Goal: Information Seeking & Learning: Check status

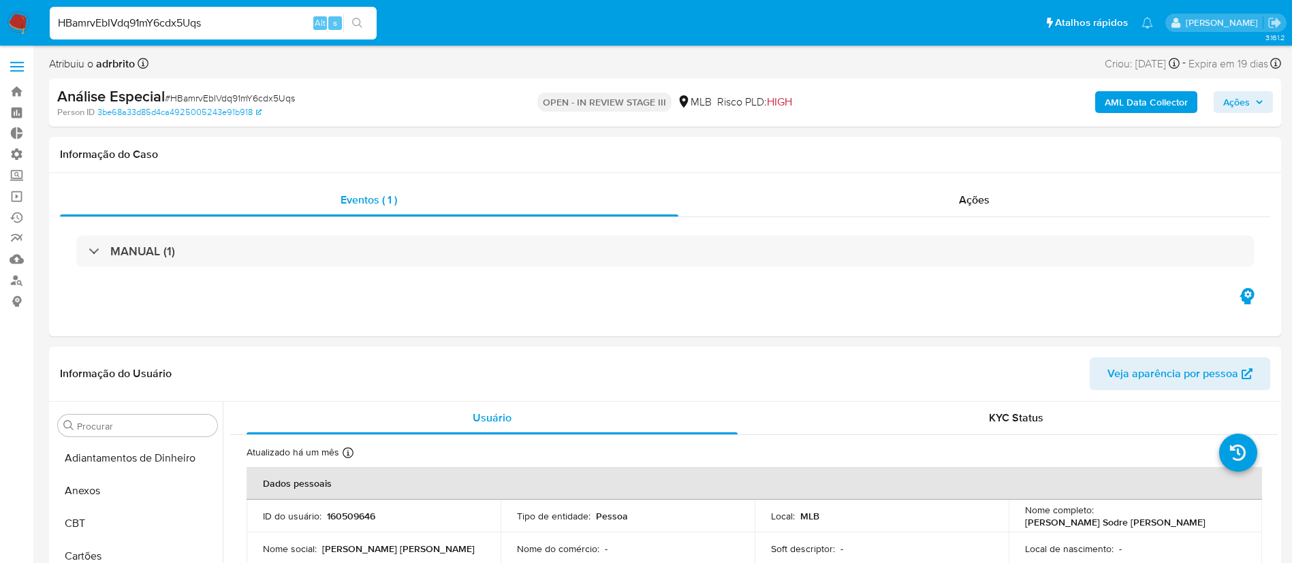
select select "10"
click at [46, 14] on li "HBamrvEbIVdq91mY6cdx5Uqs Alt s" at bounding box center [213, 22] width 334 height 34
type input "kRfzPOzUo0RMctGhQ2uWefu9"
click at [362, 25] on icon "search-icon" at bounding box center [357, 23] width 11 height 11
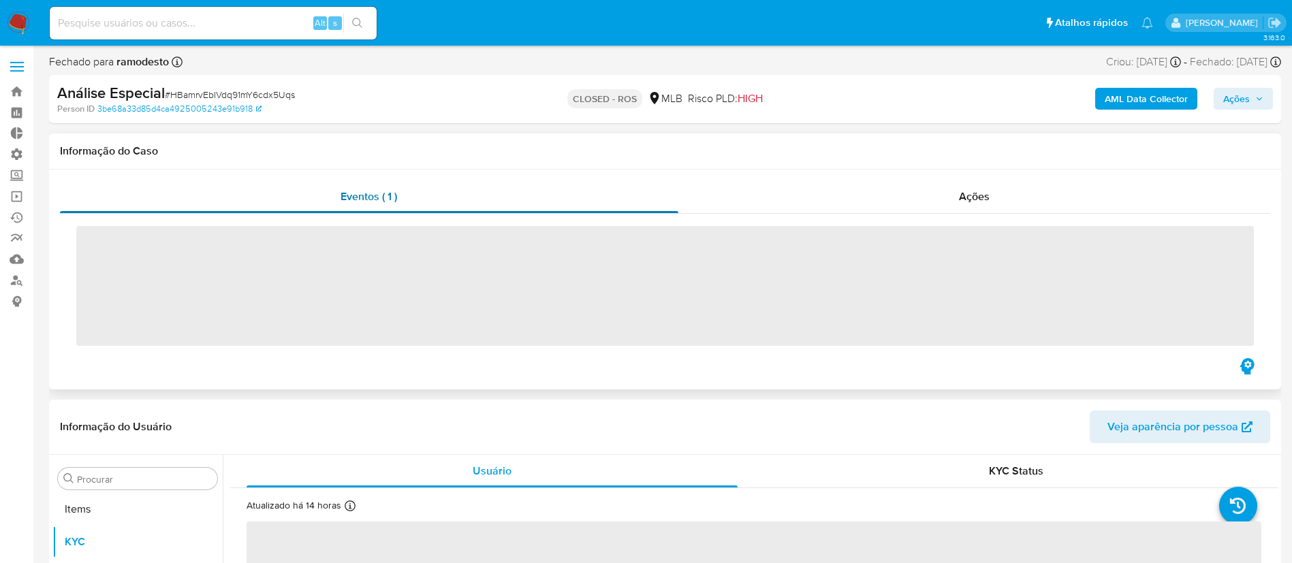
scroll to position [739, 0]
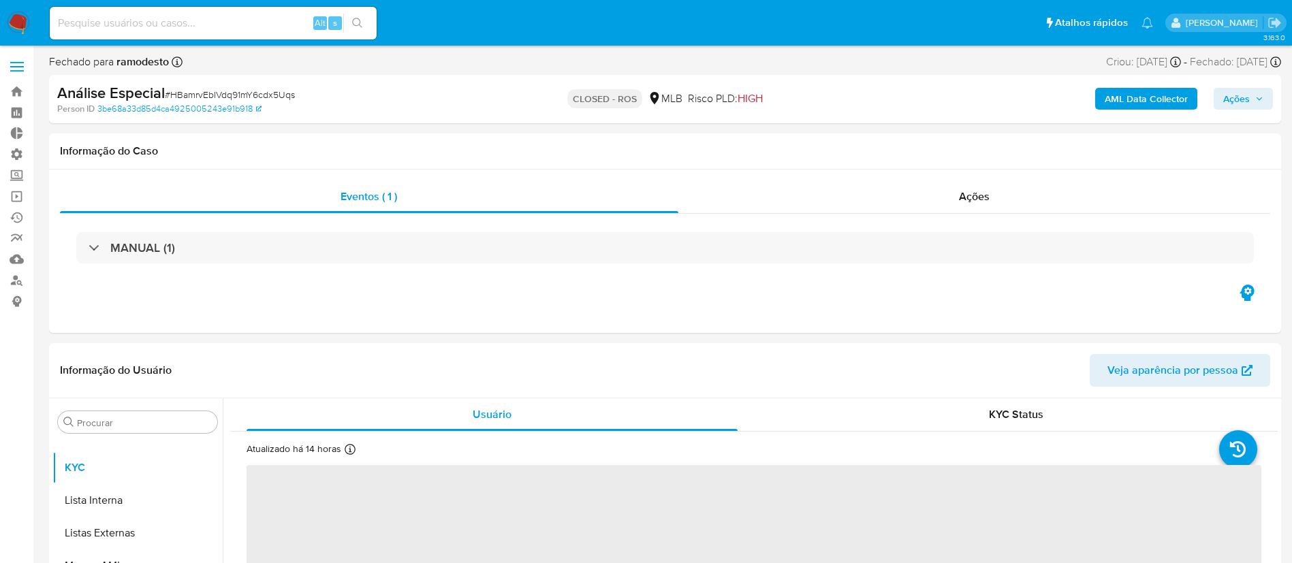
select select "10"
click at [178, 15] on input at bounding box center [213, 23] width 327 height 18
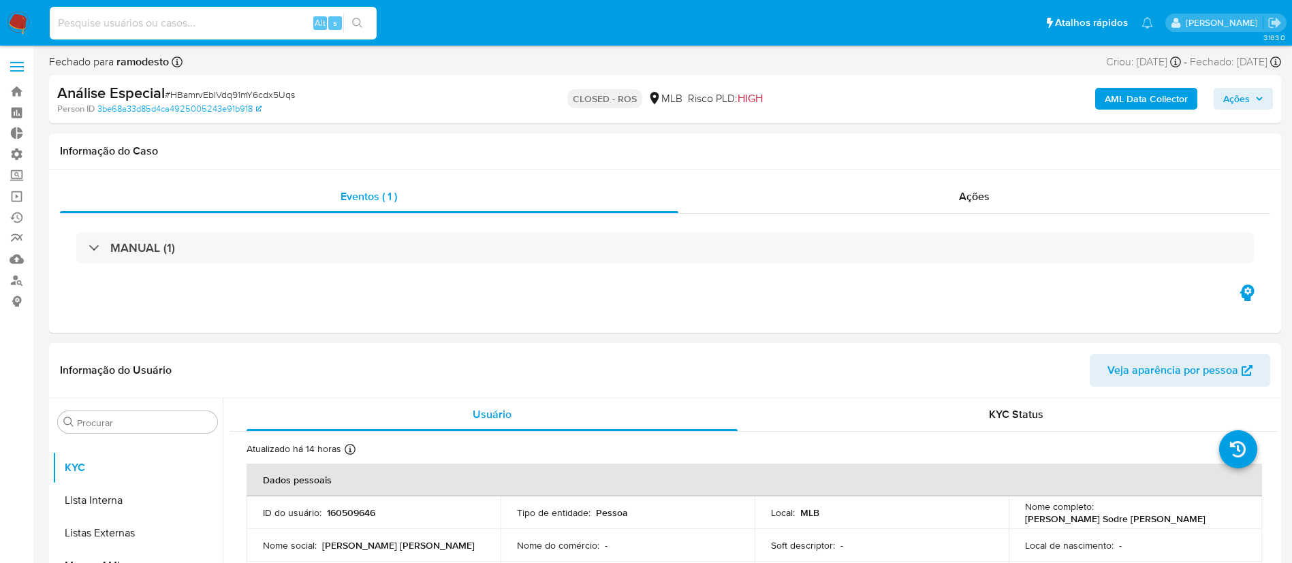
paste input "kRfzPOzUo0RMctGhQ2uWefu9"
type input "kRfzPOzUo0RMctGhQ2uWefu9"
click at [362, 27] on icon "search-icon" at bounding box center [357, 23] width 11 height 11
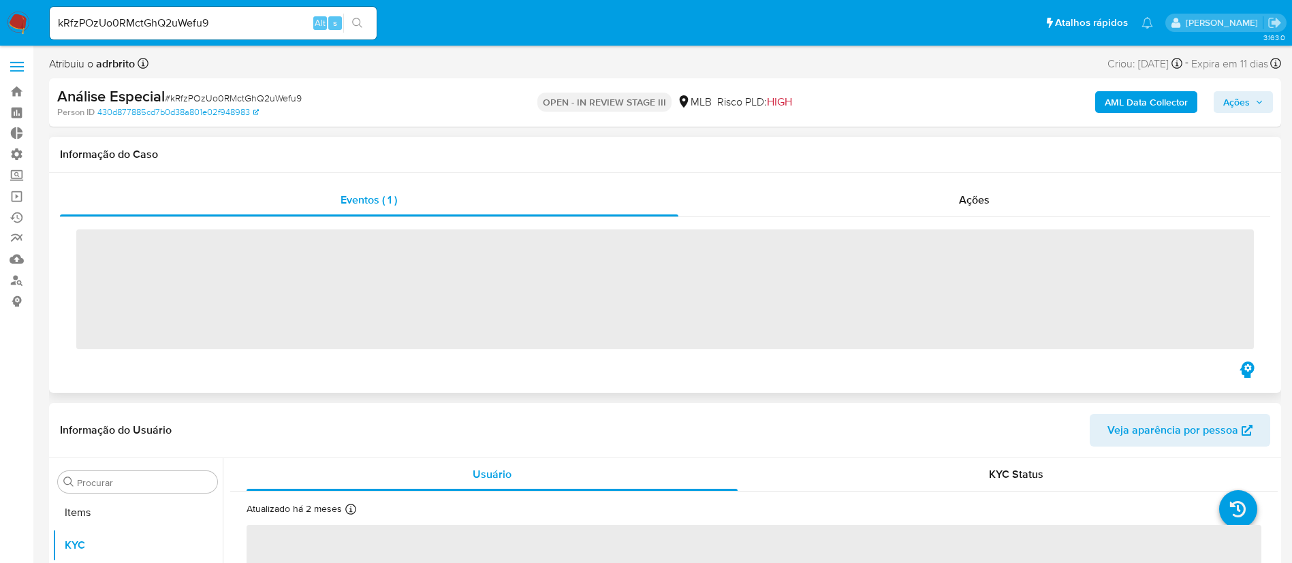
scroll to position [739, 0]
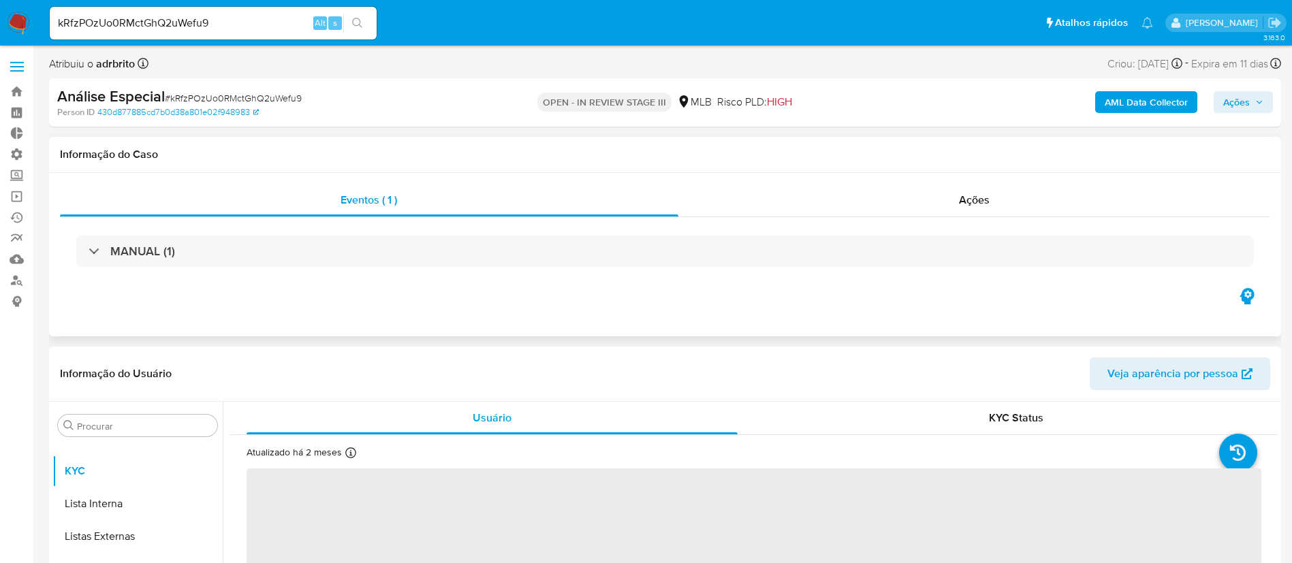
select select "10"
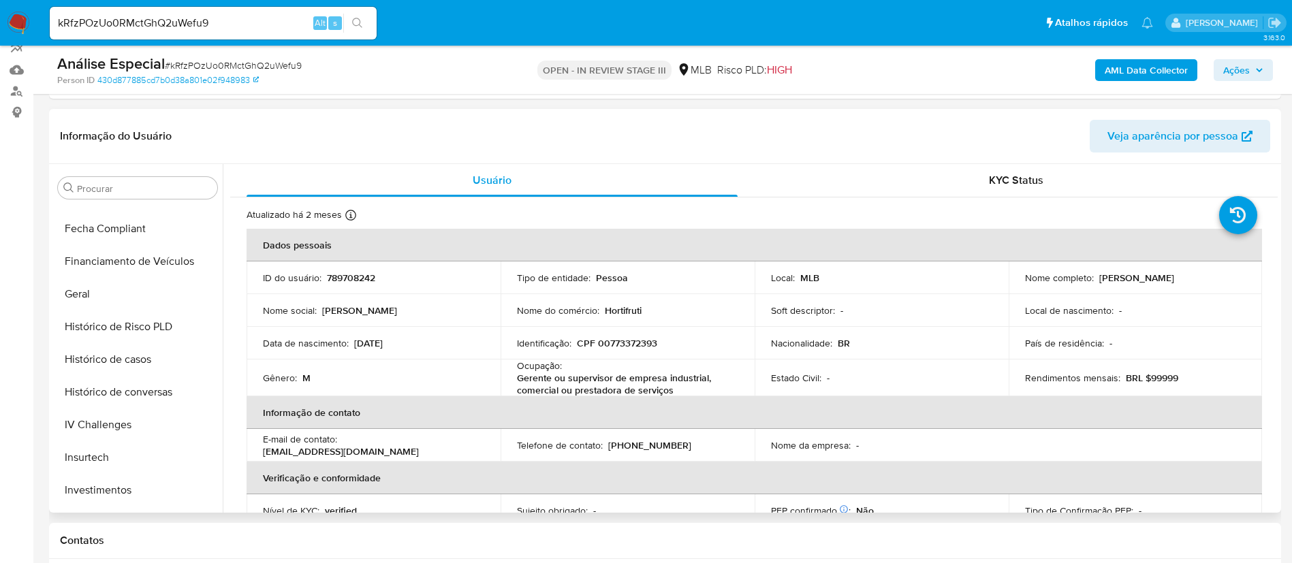
scroll to position [403, 0]
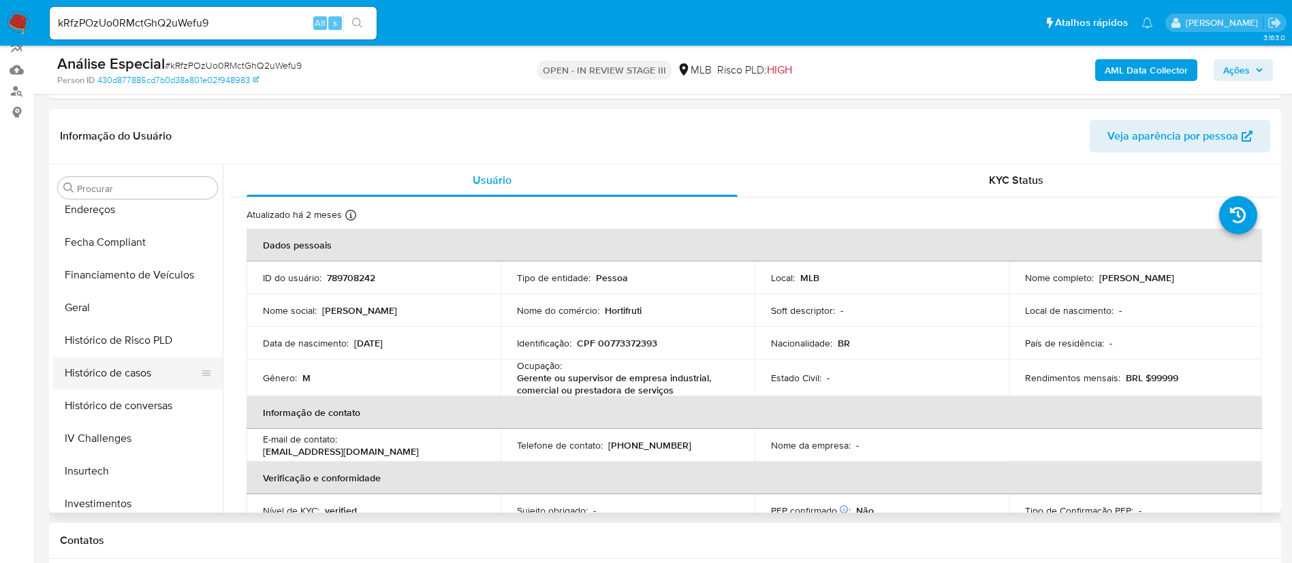
click at [129, 383] on button "Histórico de casos" at bounding box center [131, 373] width 159 height 33
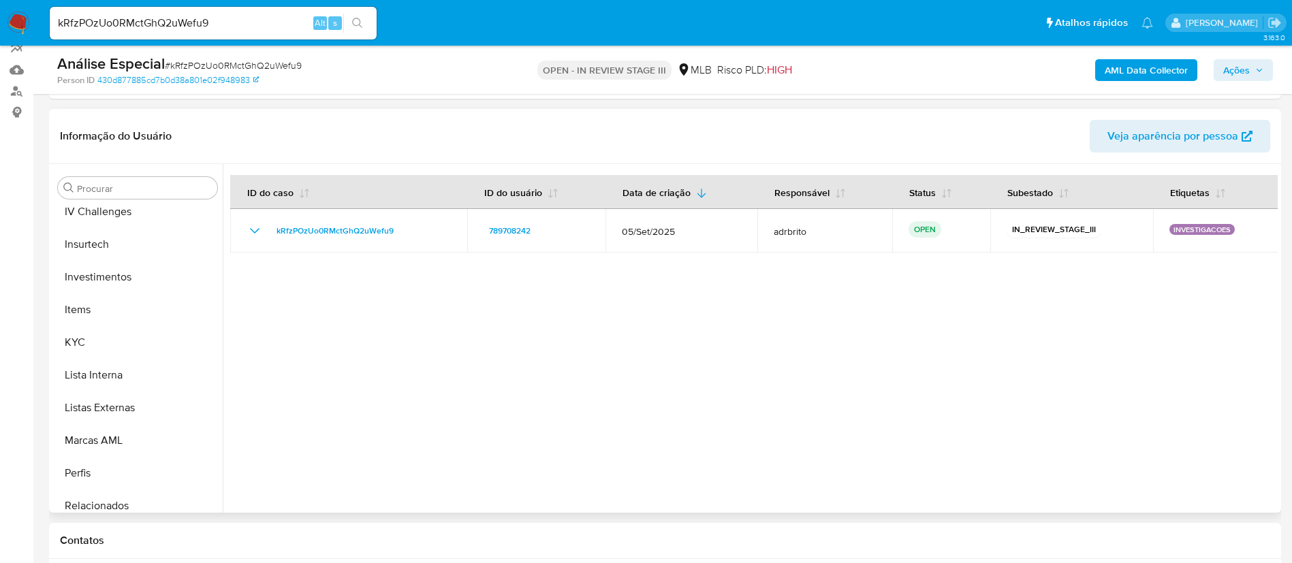
scroll to position [667, 0]
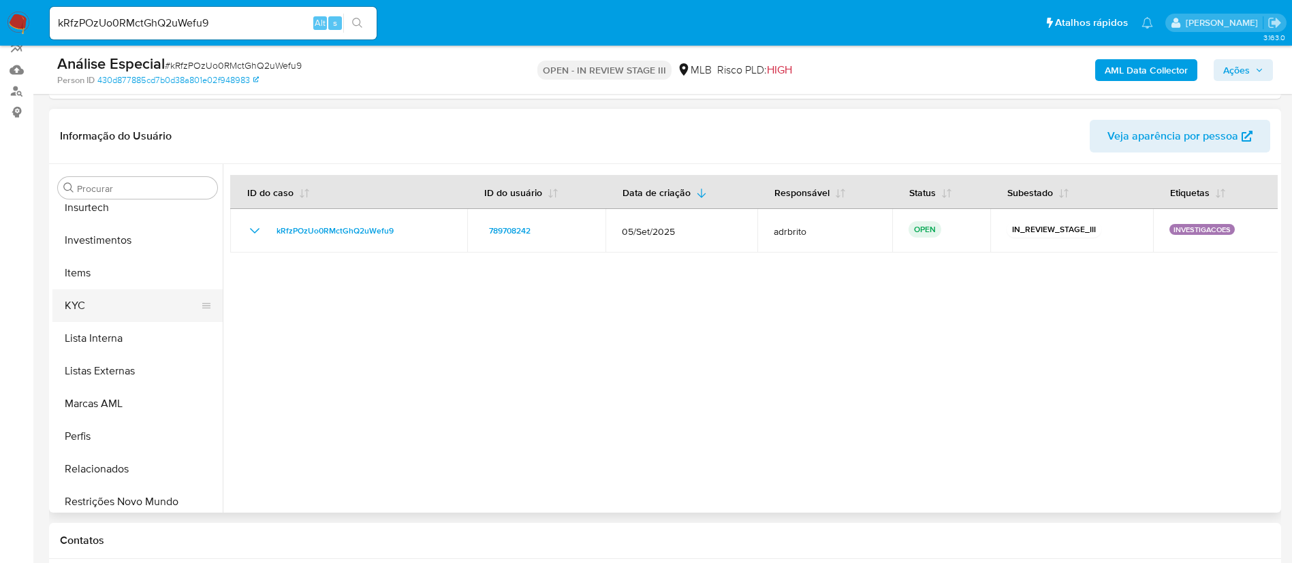
click at [70, 299] on button "KYC" at bounding box center [131, 306] width 159 height 33
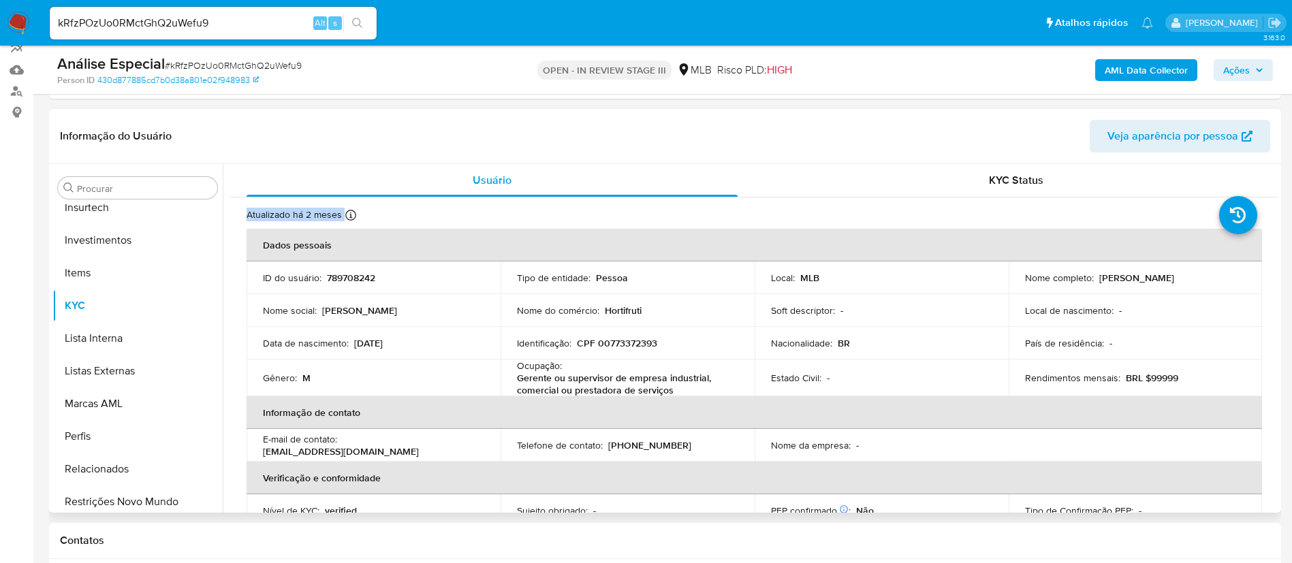
drag, startPoint x: 1278, startPoint y: 197, endPoint x: 1278, endPoint y: 230, distance: 33.4
click at [1278, 230] on div "Procurar Adiantamentos de Dinheiro Anexos CBP CBT Cartões Contas Bancárias Dado…" at bounding box center [665, 338] width 1232 height 349
click at [743, 149] on header "Informação do Usuário Veja aparência por pessoa" at bounding box center [665, 136] width 1211 height 33
drag, startPoint x: 1278, startPoint y: 208, endPoint x: 1264, endPoint y: 279, distance: 71.5
click at [1264, 279] on div "Procurar Adiantamentos de Dinheiro Anexos CBP CBT Cartões Contas Bancárias Dado…" at bounding box center [665, 338] width 1232 height 349
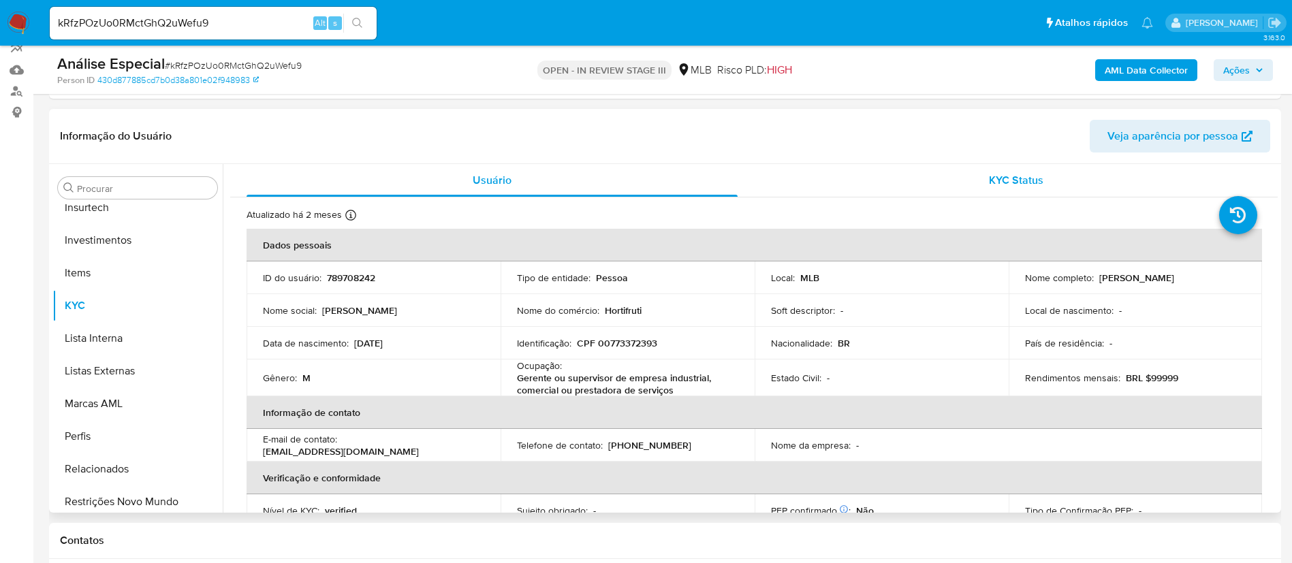
click at [1194, 172] on div "KYC Status" at bounding box center [1015, 180] width 491 height 33
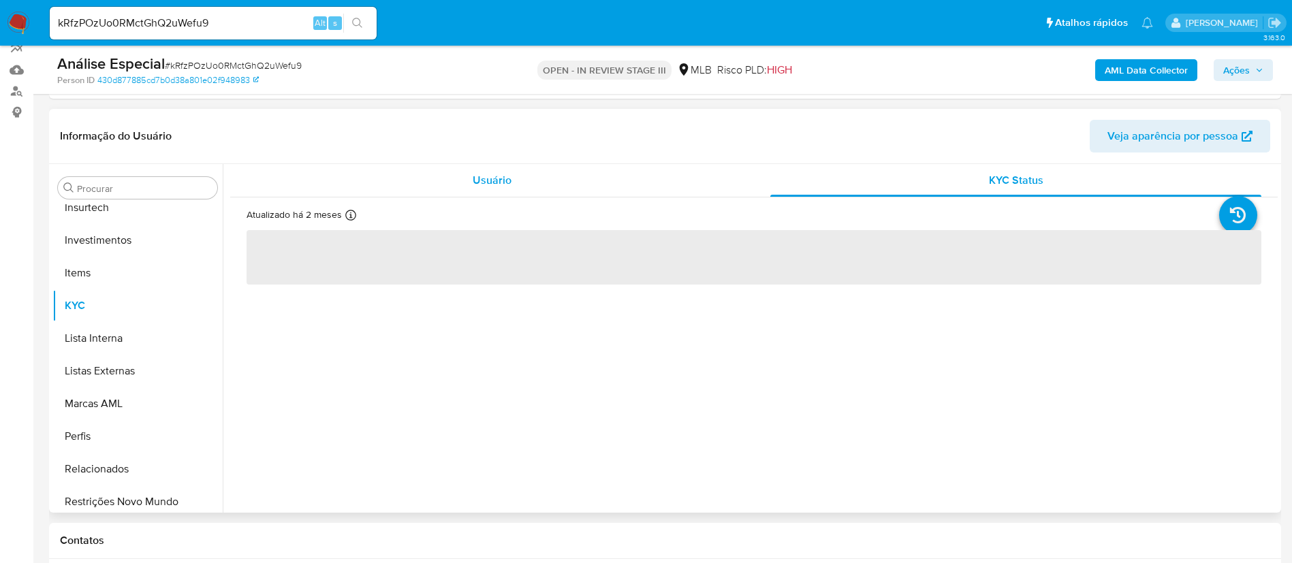
click at [489, 181] on span "Usuário" at bounding box center [492, 180] width 39 height 16
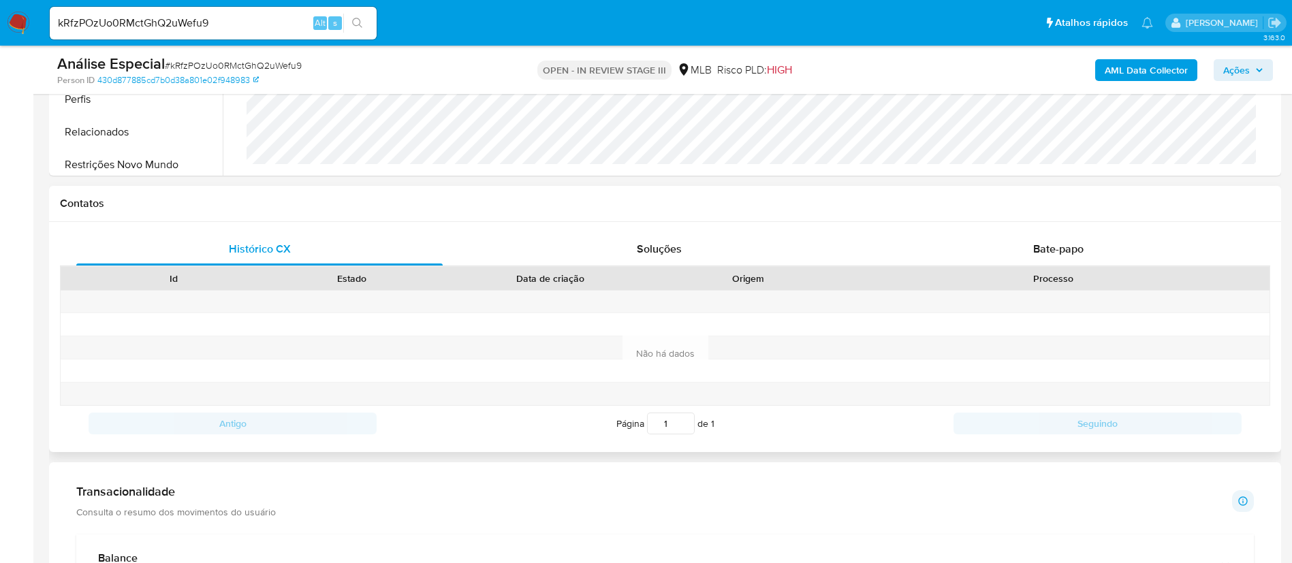
scroll to position [0, 0]
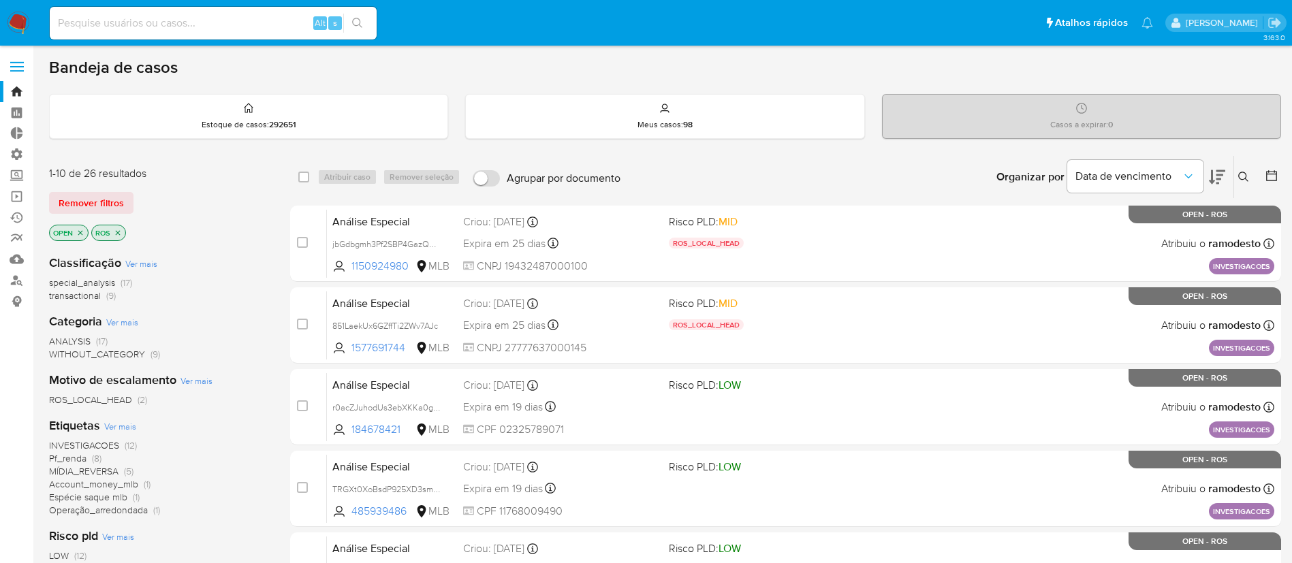
click at [172, 27] on input at bounding box center [213, 23] width 327 height 18
paste input "kRfzPOzUo0RMctGhQ2uWefu9"
type input "kRfzPOzUo0RMctGhQ2uWefu9"
click at [358, 19] on icon "search-icon" at bounding box center [357, 23] width 11 height 11
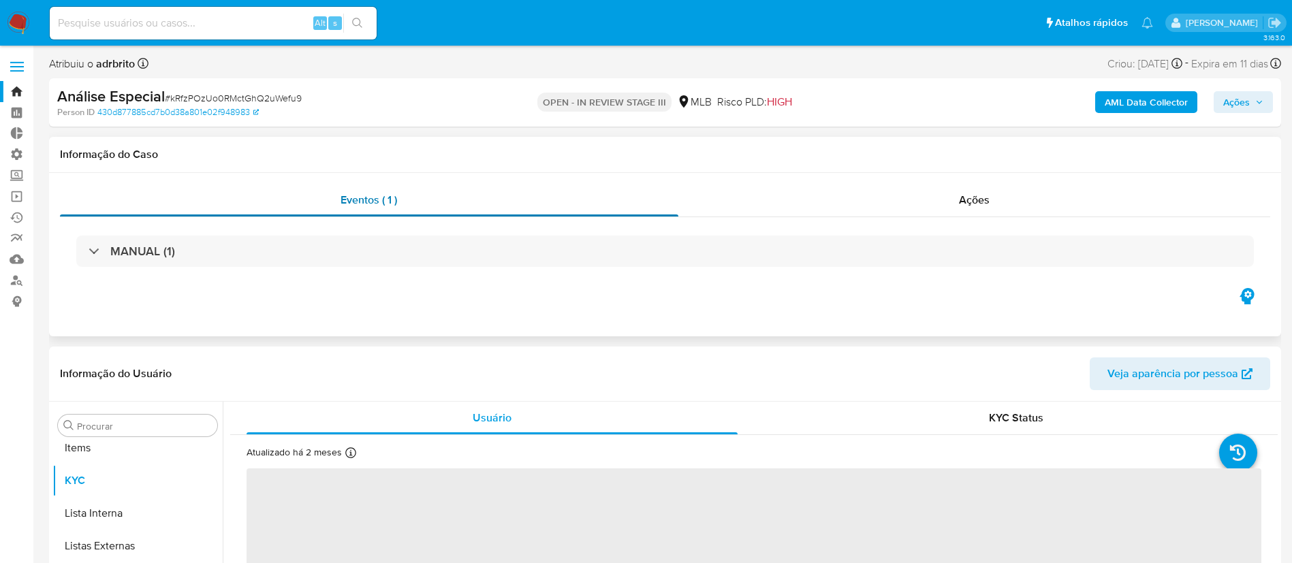
scroll to position [739, 0]
select select "10"
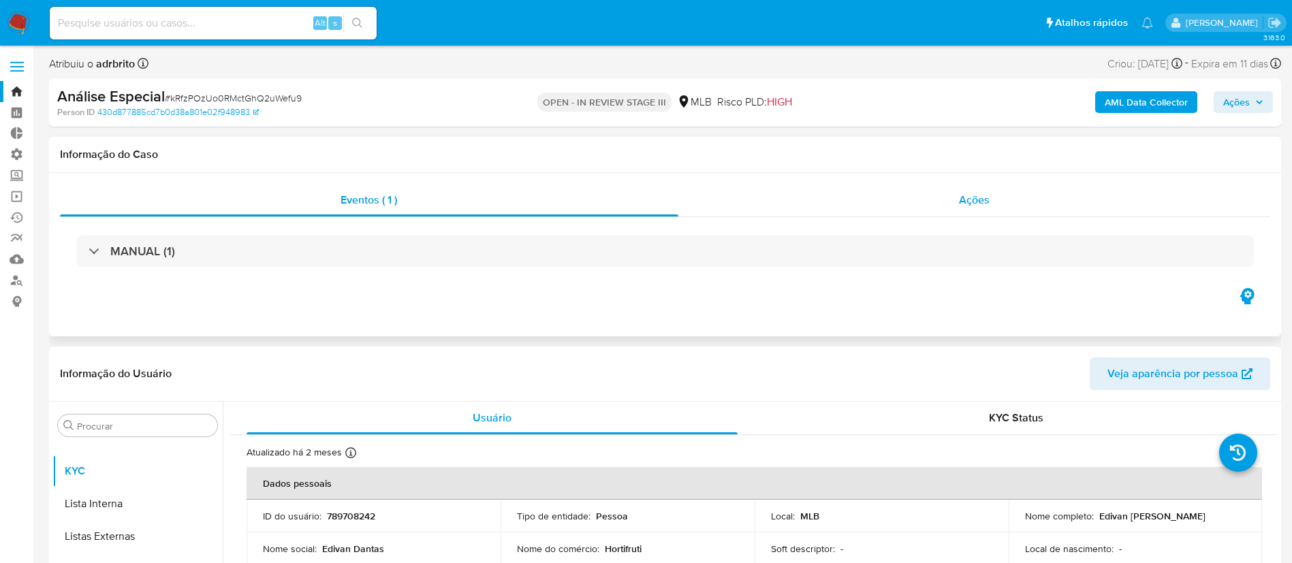
click at [967, 202] on span "Ações" at bounding box center [974, 200] width 31 height 16
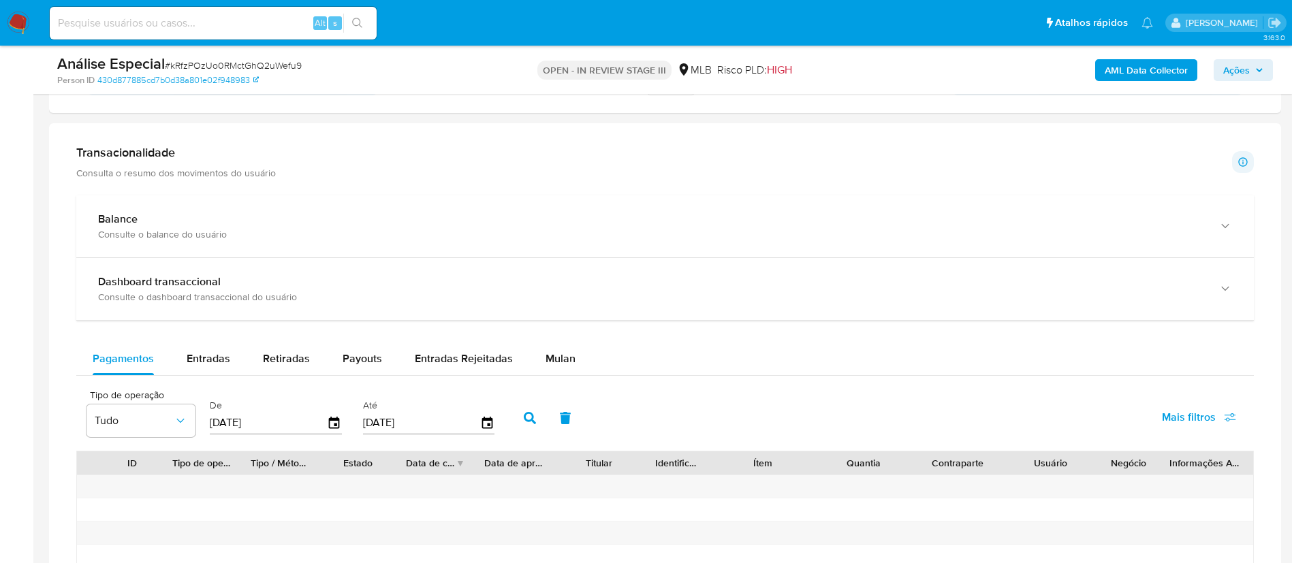
scroll to position [954, 0]
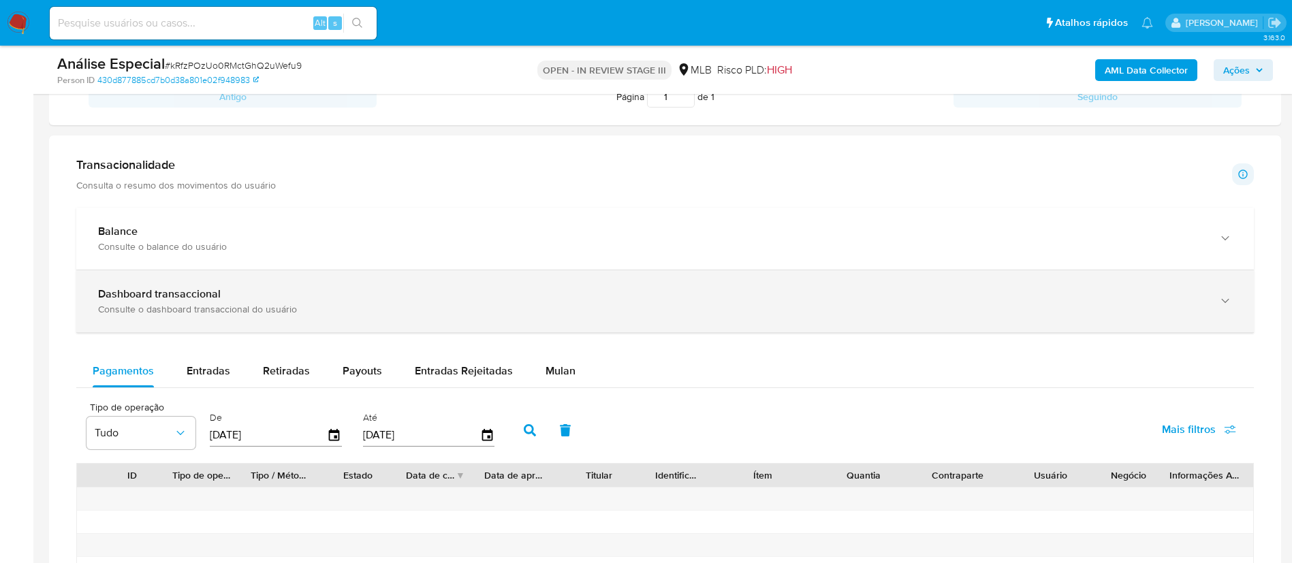
click at [875, 308] on div "Consulte o dashboard transaccional do usuário" at bounding box center [651, 309] width 1107 height 12
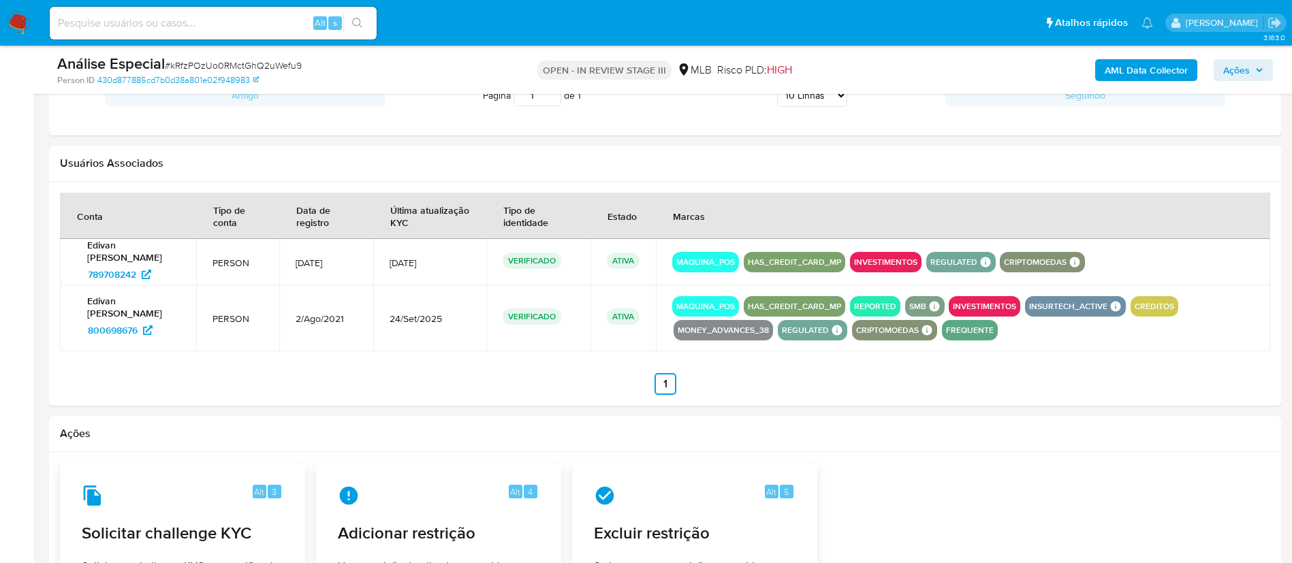
scroll to position [2228, 0]
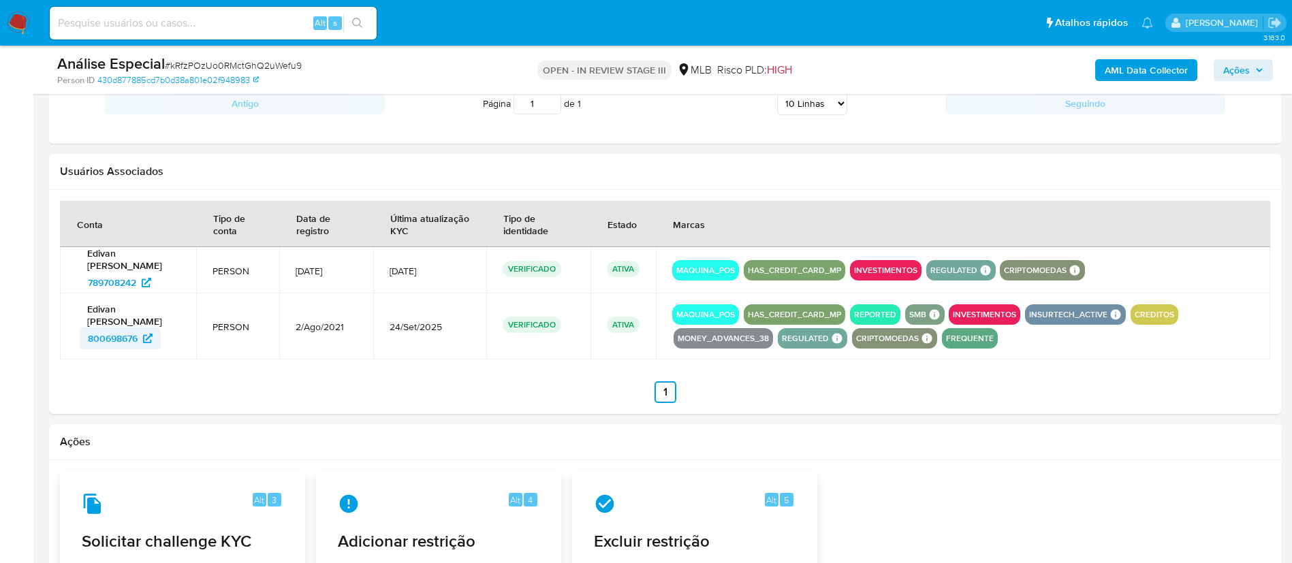
click at [98, 334] on span "800698676" at bounding box center [113, 339] width 50 height 22
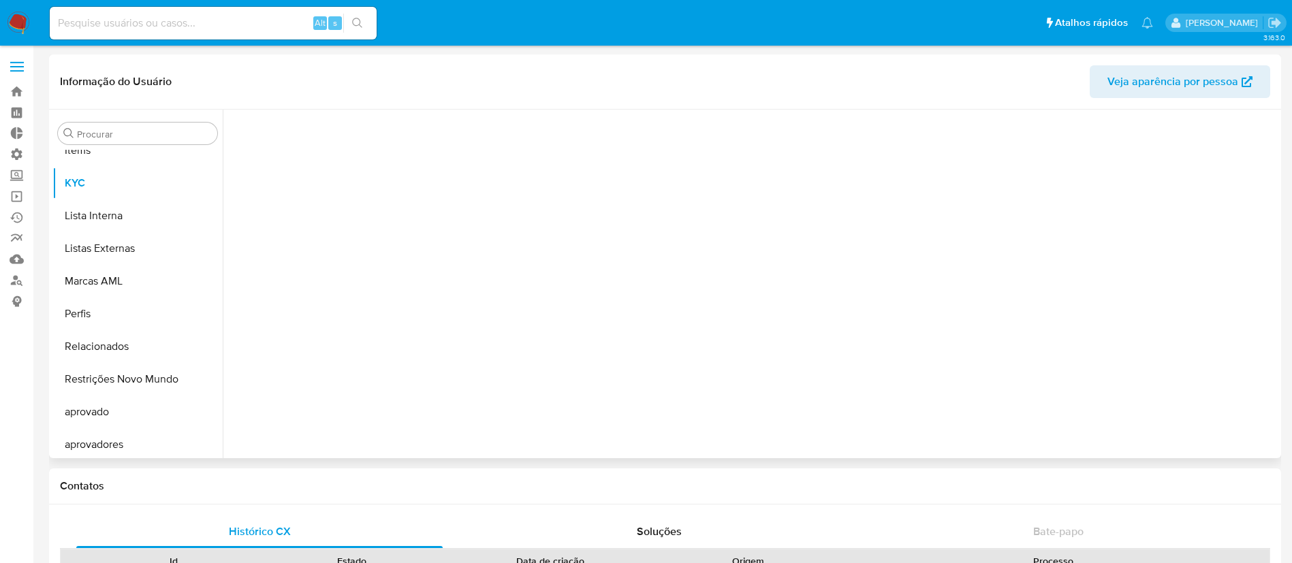
scroll to position [739, 0]
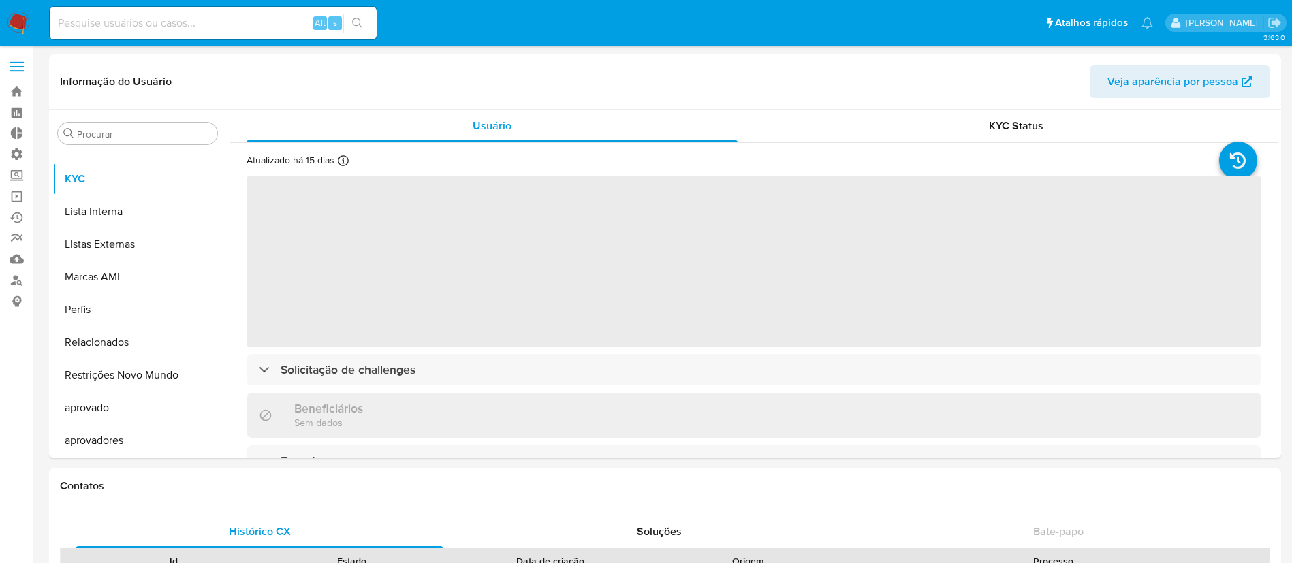
select select "10"
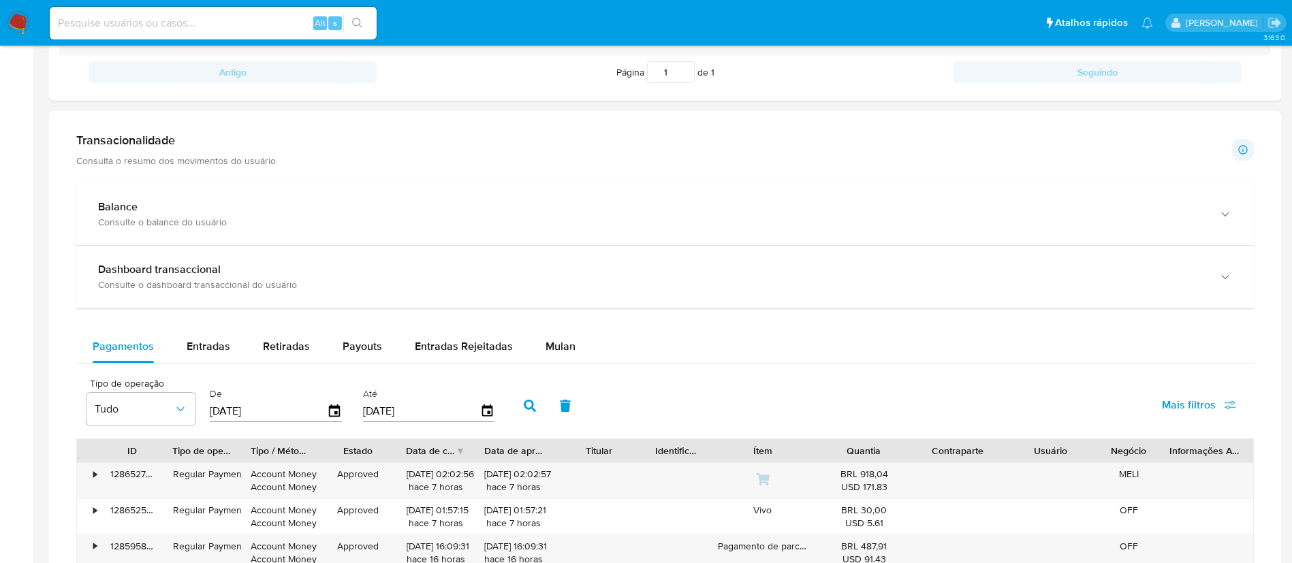
scroll to position [693, 0]
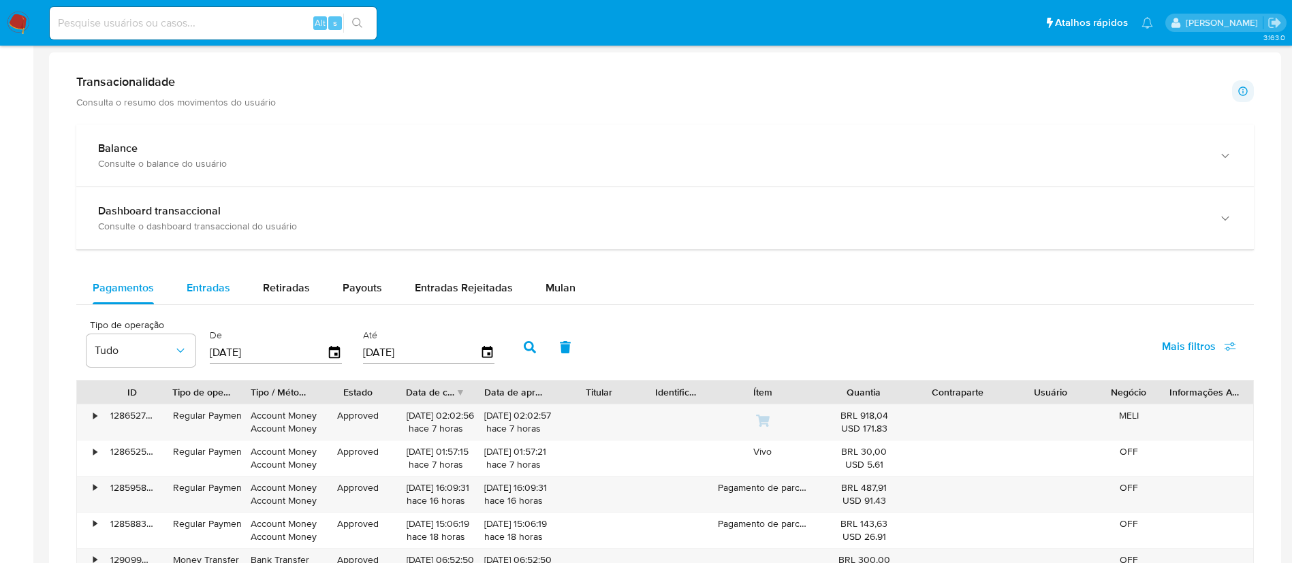
click at [201, 296] on div "Entradas" at bounding box center [209, 288] width 44 height 33
select select "10"
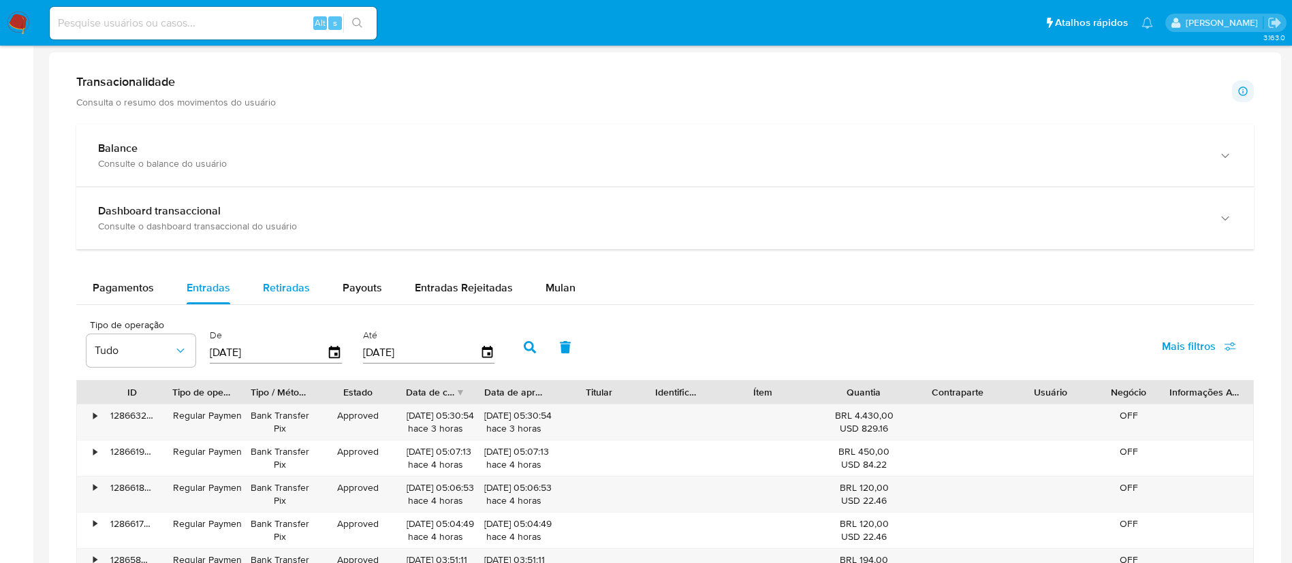
click at [266, 300] on div "Retiradas" at bounding box center [286, 288] width 47 height 33
select select "10"
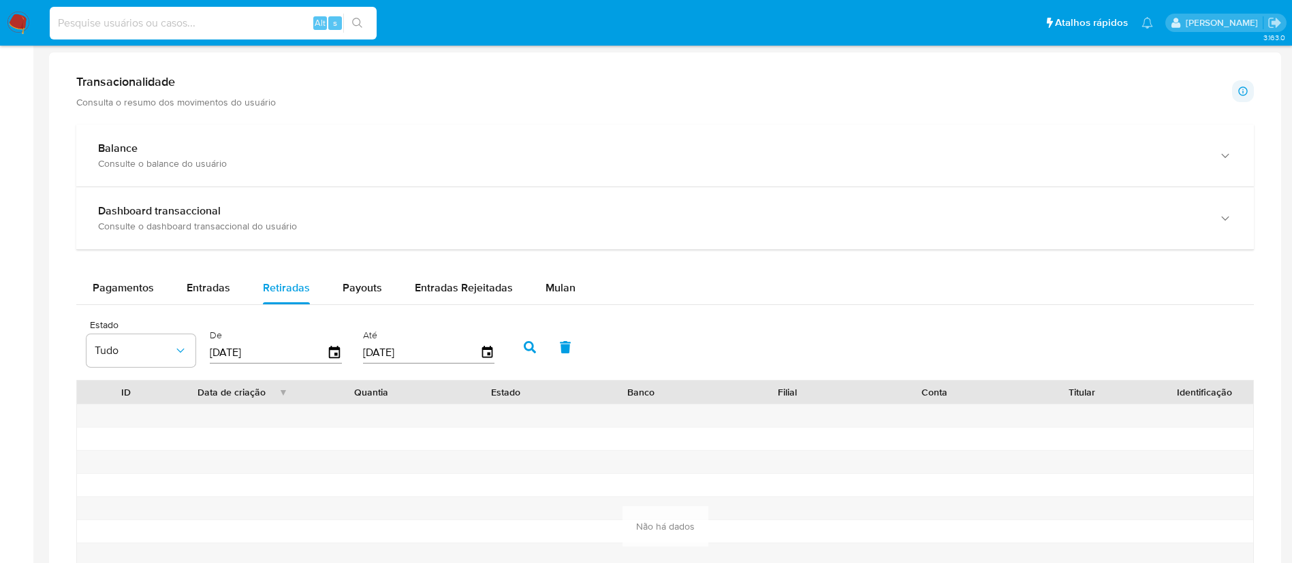
click at [171, 26] on input at bounding box center [213, 23] width 327 height 18
paste input "565397669"
type input "565397669"
click at [355, 28] on icon "search-icon" at bounding box center [357, 23] width 11 height 11
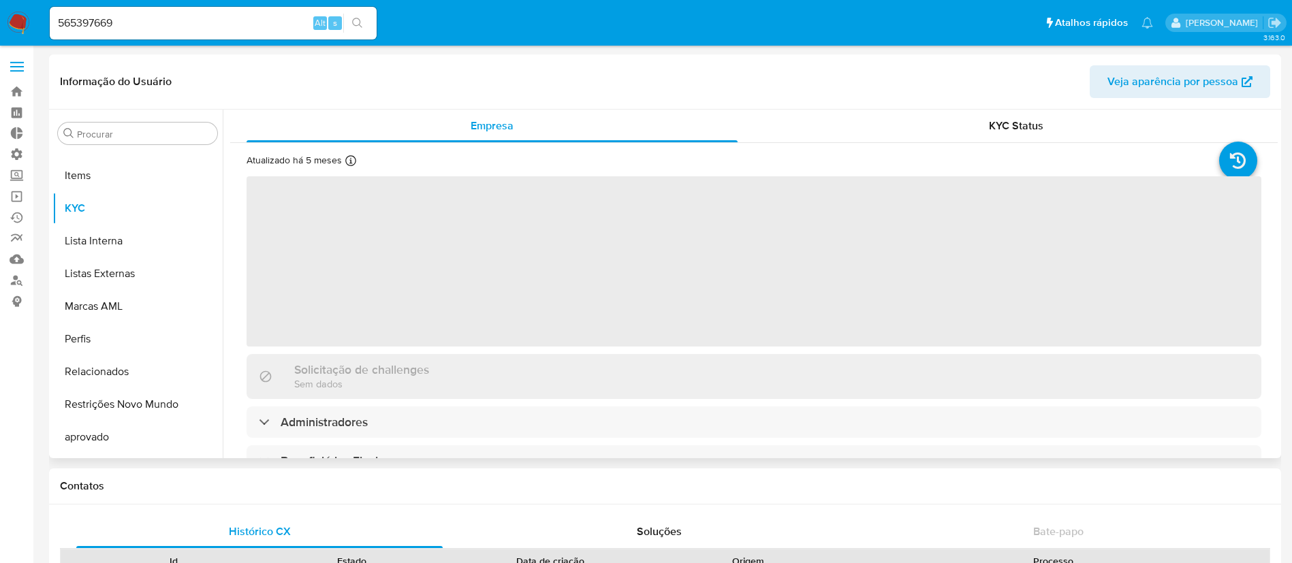
scroll to position [739, 0]
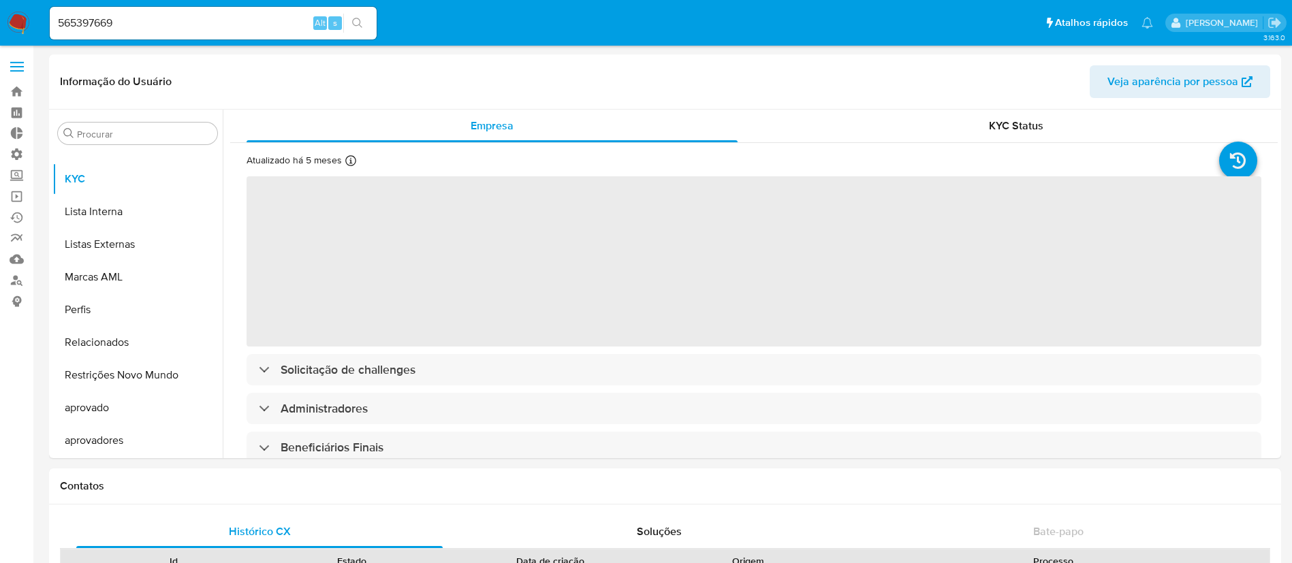
select select "10"
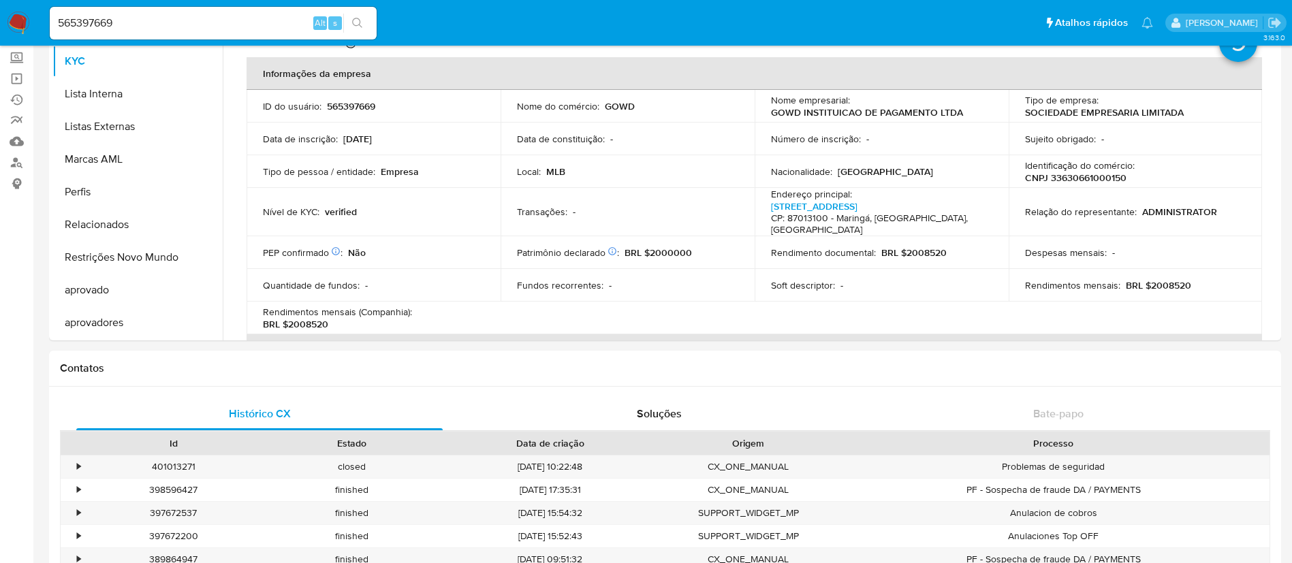
scroll to position [249, 0]
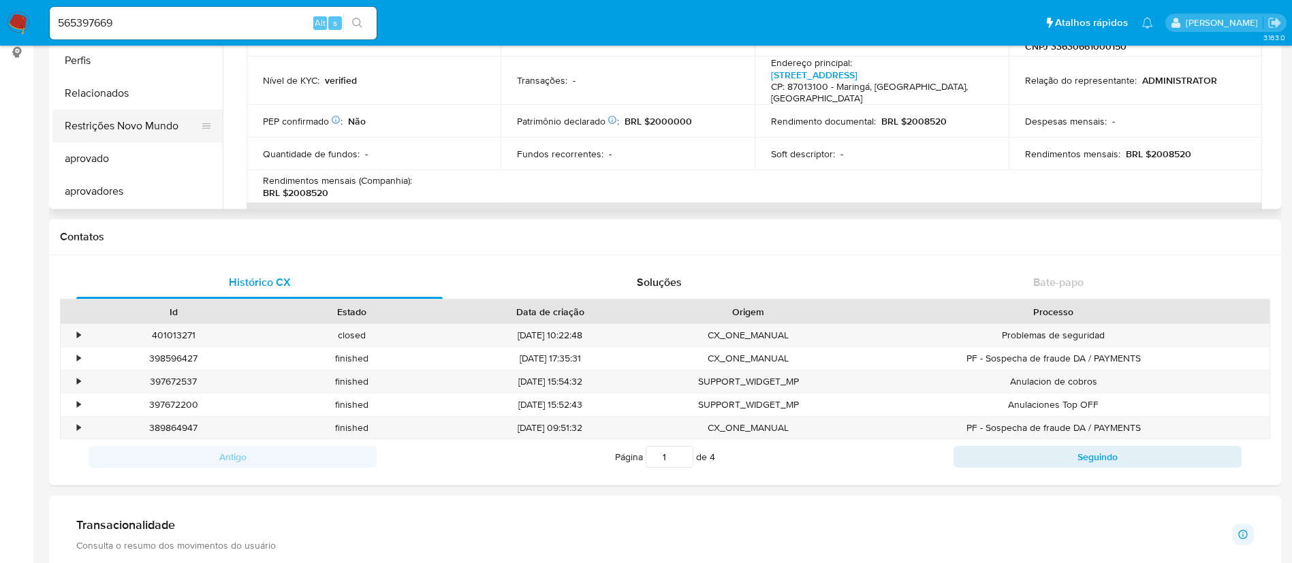
click at [119, 124] on button "Restrições Novo Mundo" at bounding box center [131, 126] width 159 height 33
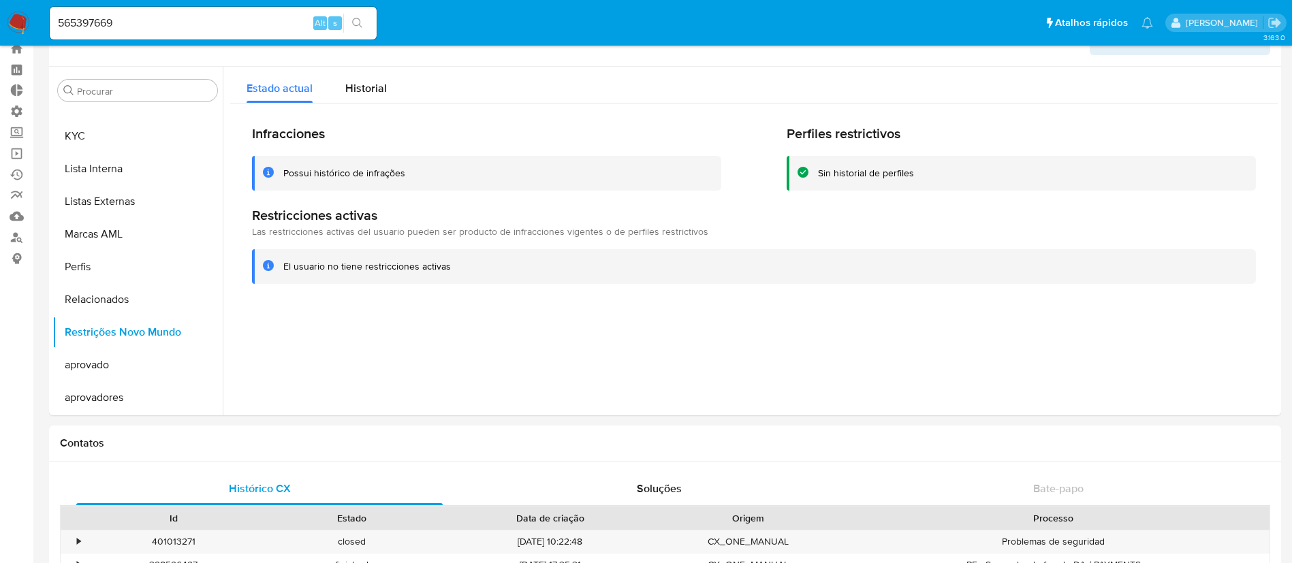
scroll to position [46, 0]
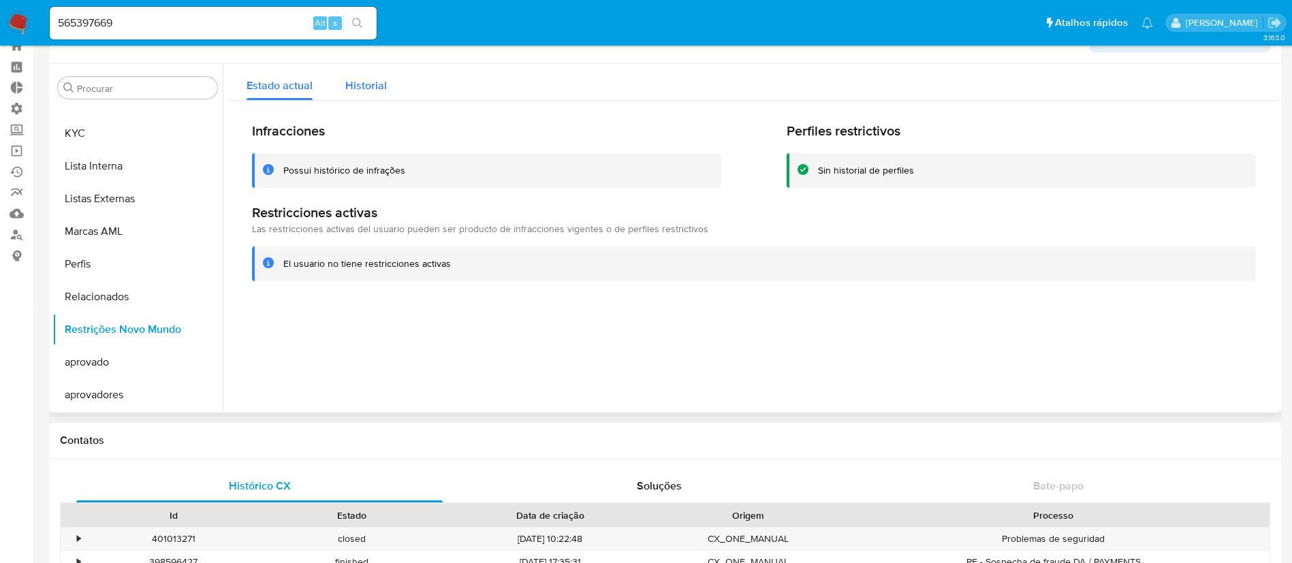
click at [362, 83] on span "Historial" at bounding box center [366, 86] width 42 height 16
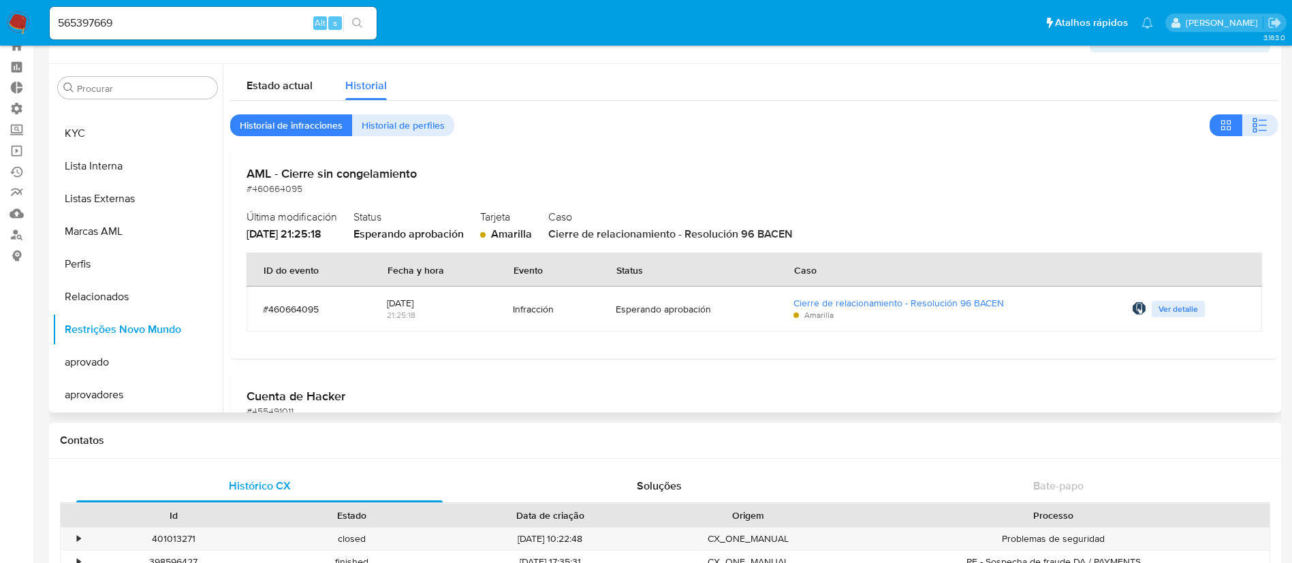
drag, startPoint x: 1194, startPoint y: 309, endPoint x: 1174, endPoint y: 373, distance: 67.0
click at [1189, 309] on button "Ver detalle" at bounding box center [1178, 309] width 53 height 16
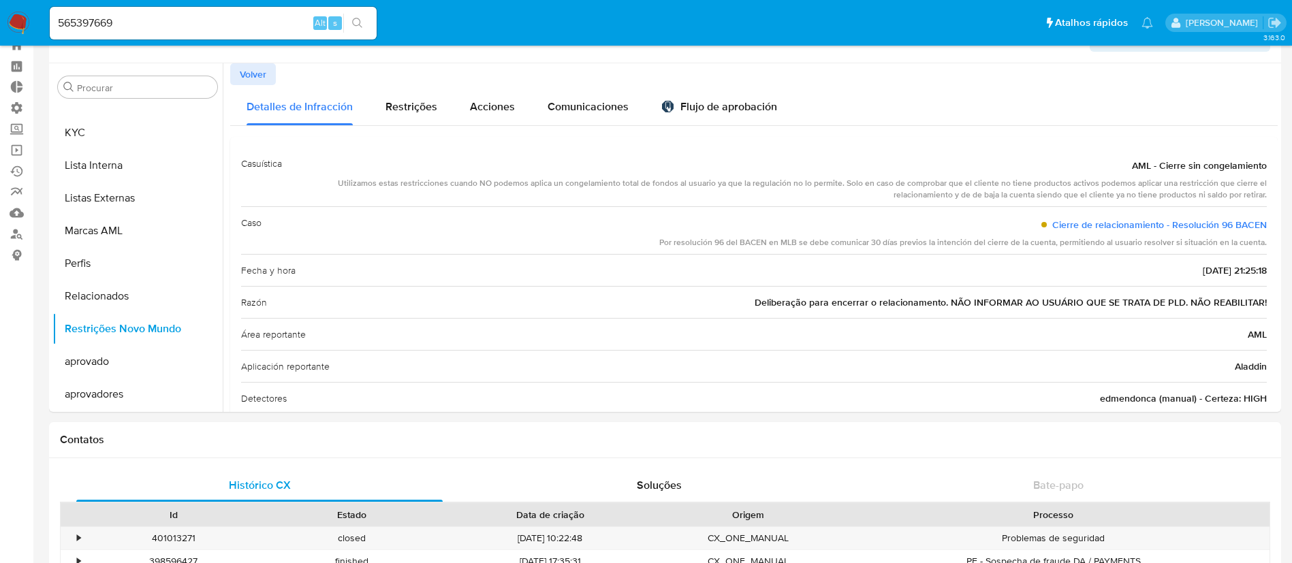
scroll to position [42, 0]
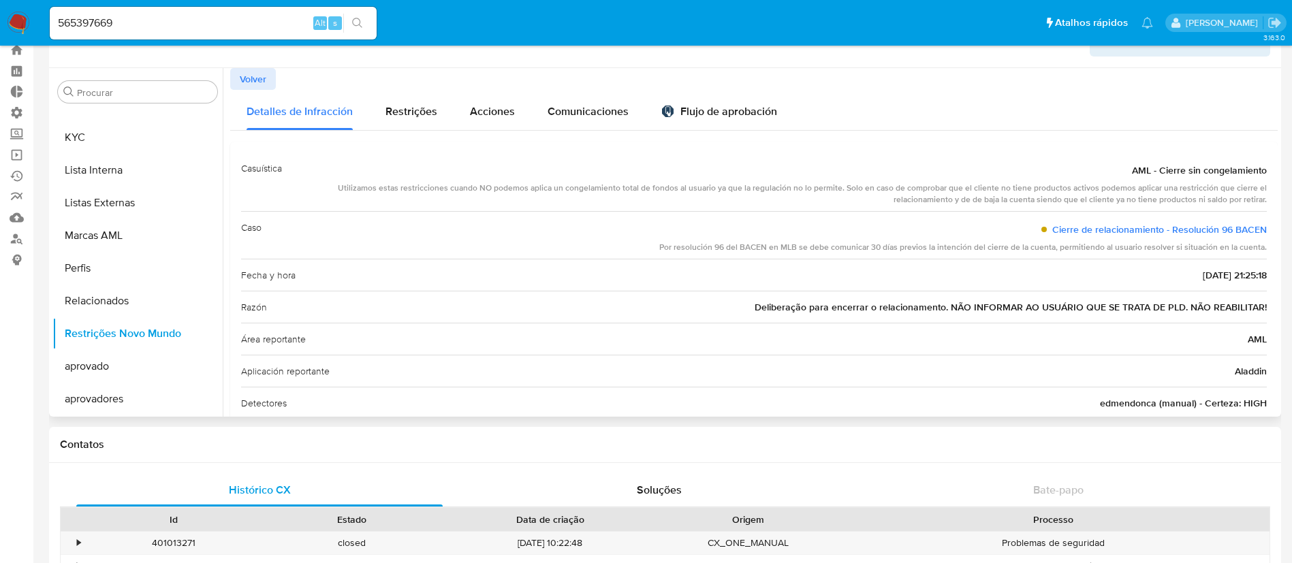
click at [255, 79] on span "Volver" at bounding box center [253, 78] width 27 height 19
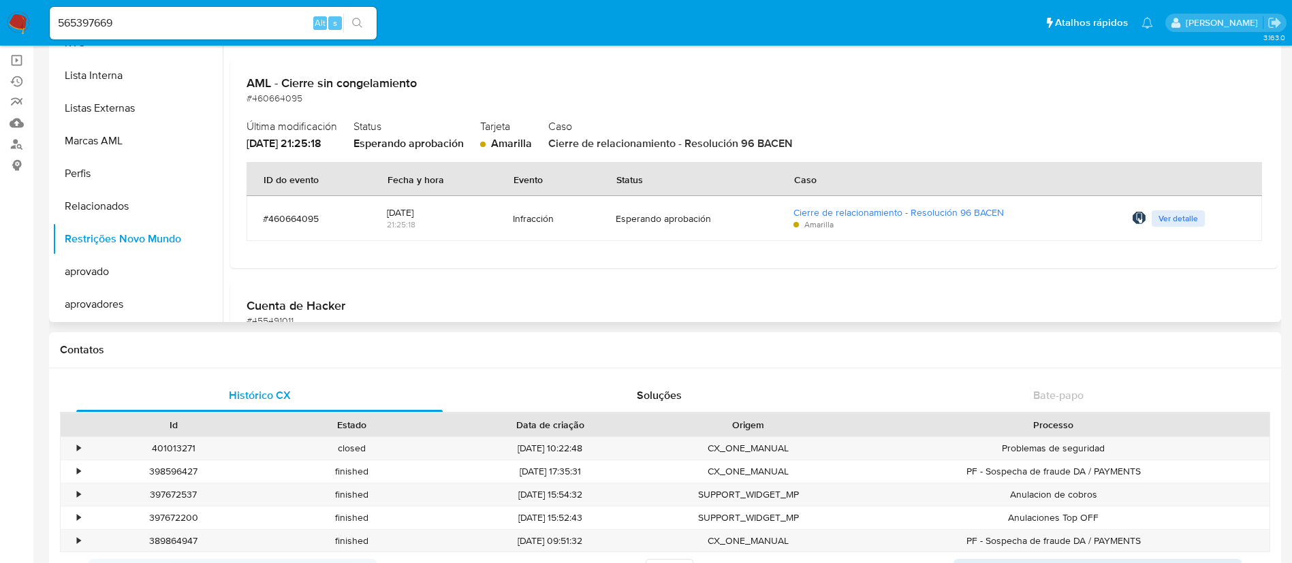
scroll to position [129, 0]
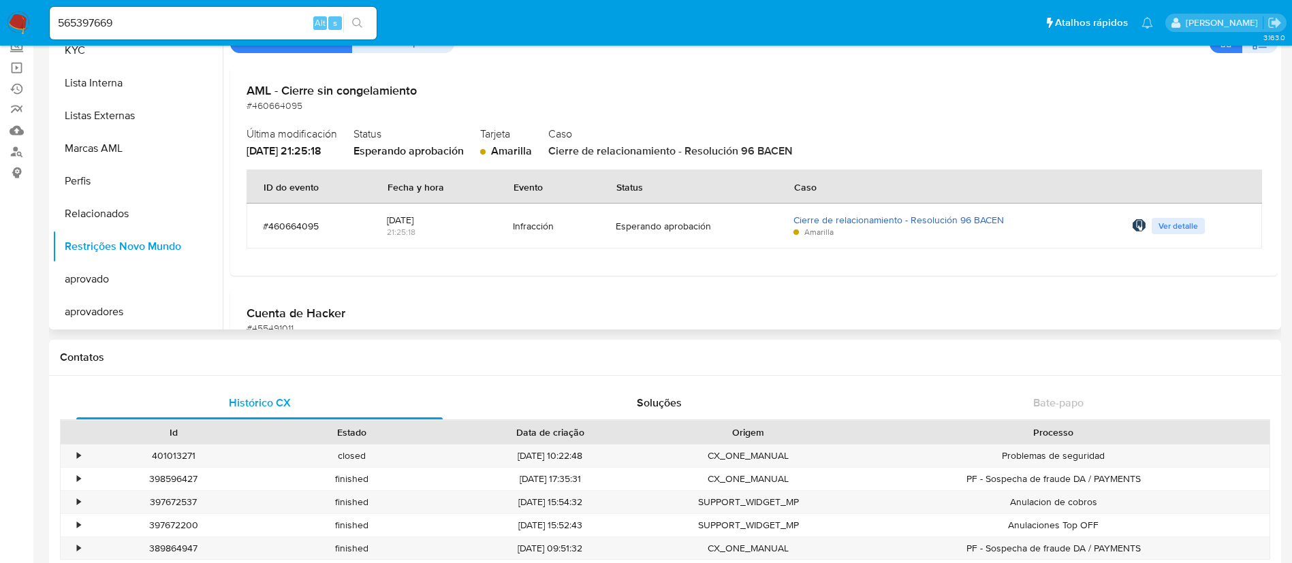
click at [830, 217] on link "Cierre de relacionamiento - Resolución 96 BACEN" at bounding box center [899, 220] width 211 height 14
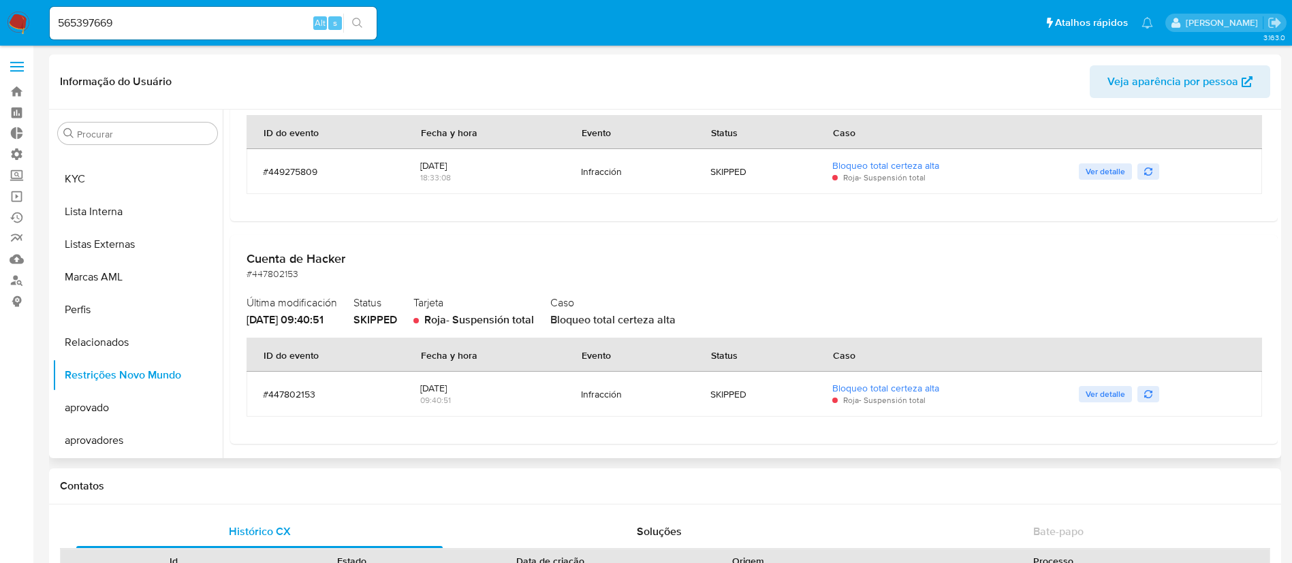
scroll to position [0, 0]
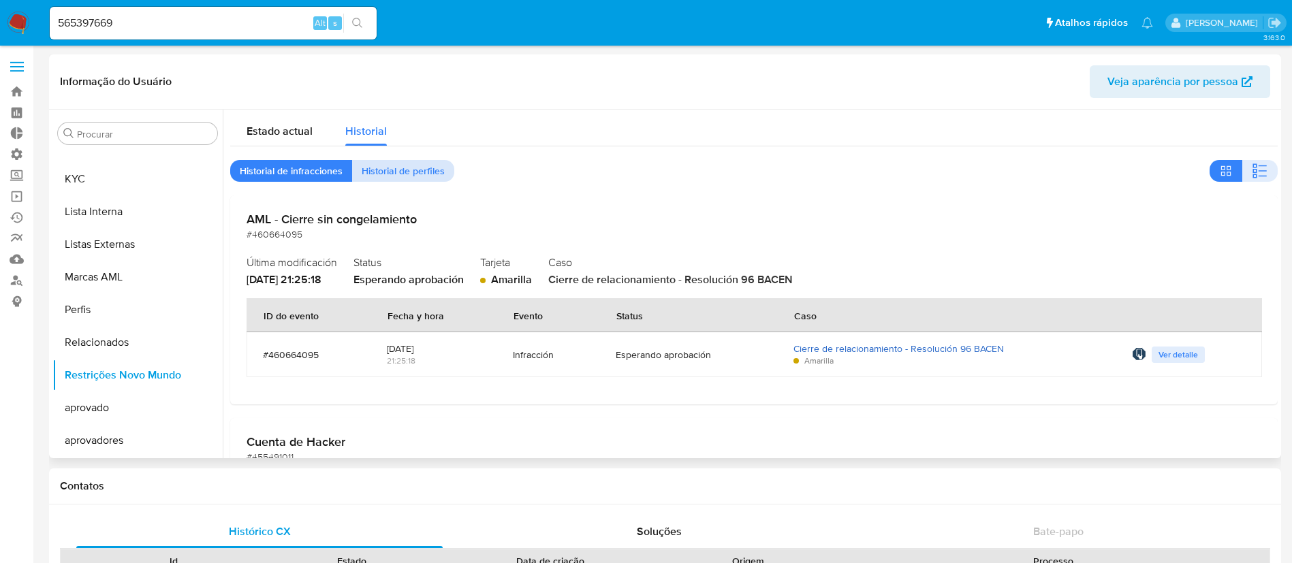
click at [396, 168] on span "Historial de perfiles" at bounding box center [403, 170] width 83 height 19
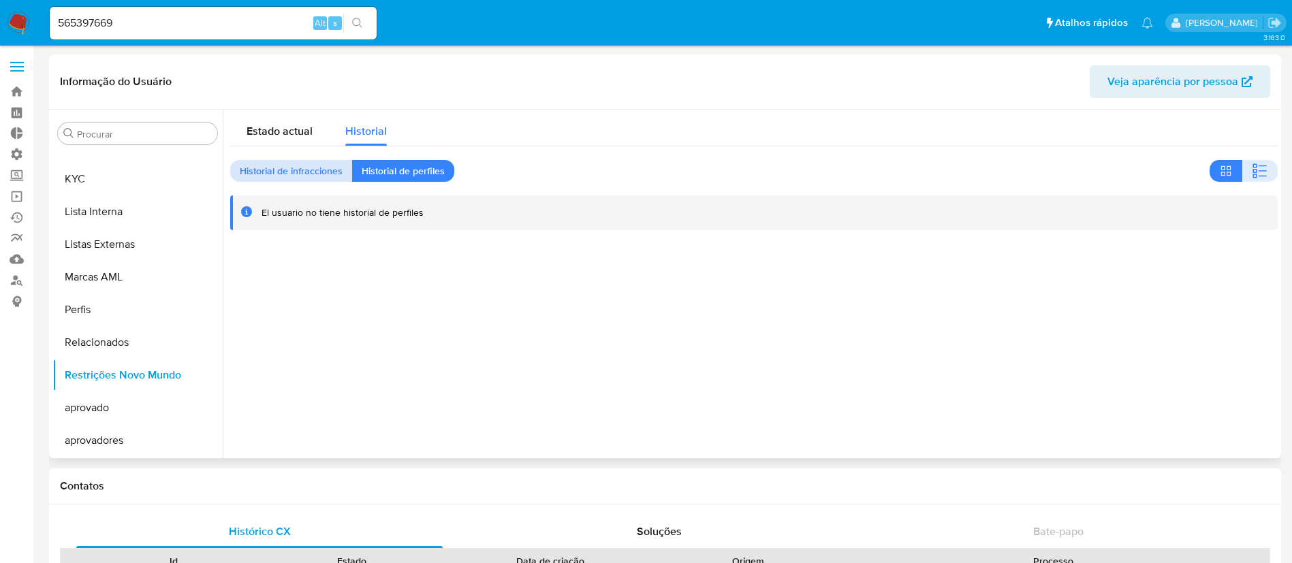
click at [309, 170] on span "Historial de infracciones" at bounding box center [291, 170] width 103 height 19
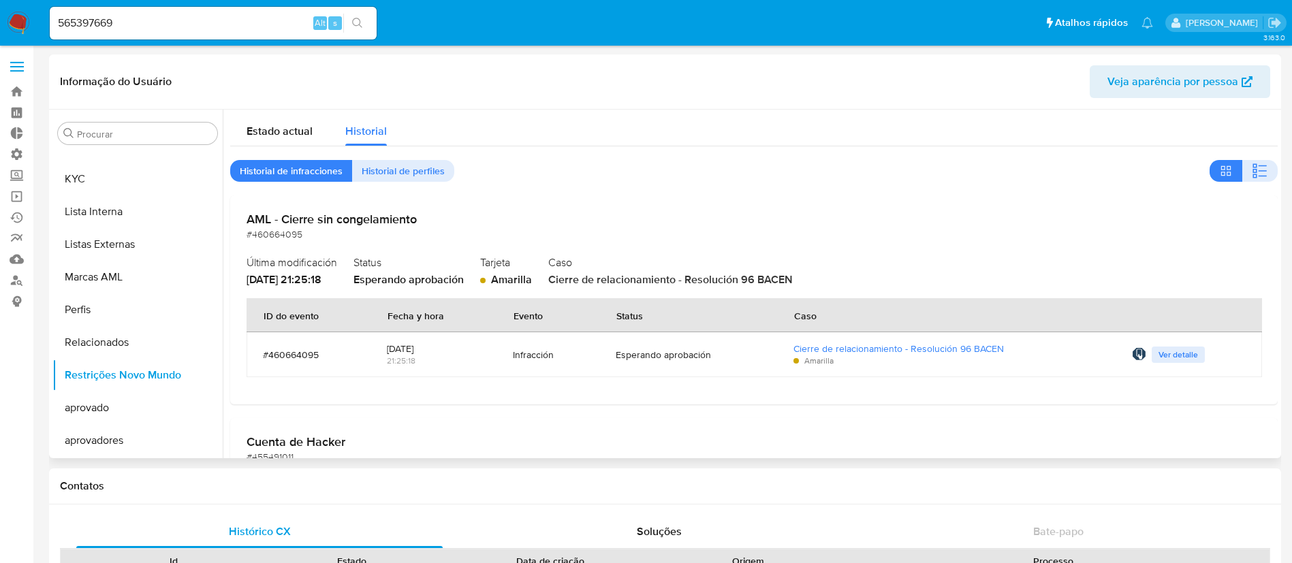
click at [700, 353] on div "Esperando aprobación" at bounding box center [689, 355] width 146 height 12
click at [644, 360] on div "Esperando aprobación" at bounding box center [689, 355] width 146 height 12
click at [819, 350] on link "Cierre de relacionamiento - Resolución 96 BACEN" at bounding box center [899, 349] width 211 height 14
click at [295, 131] on span "Estado actual" at bounding box center [280, 131] width 66 height 16
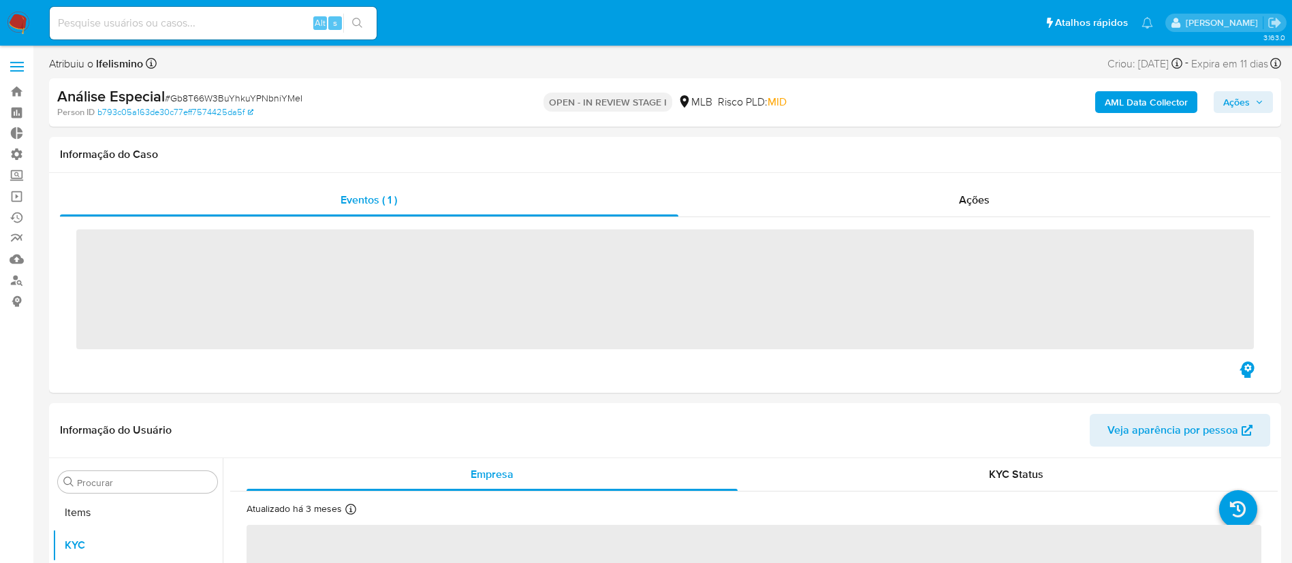
scroll to position [739, 0]
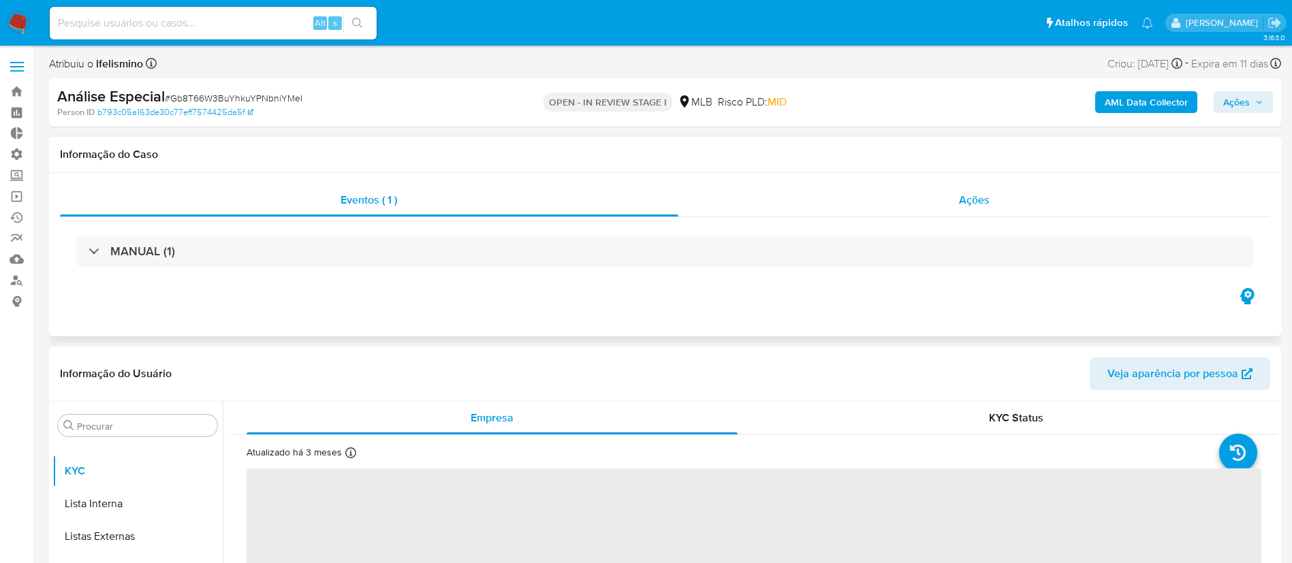
select select "10"
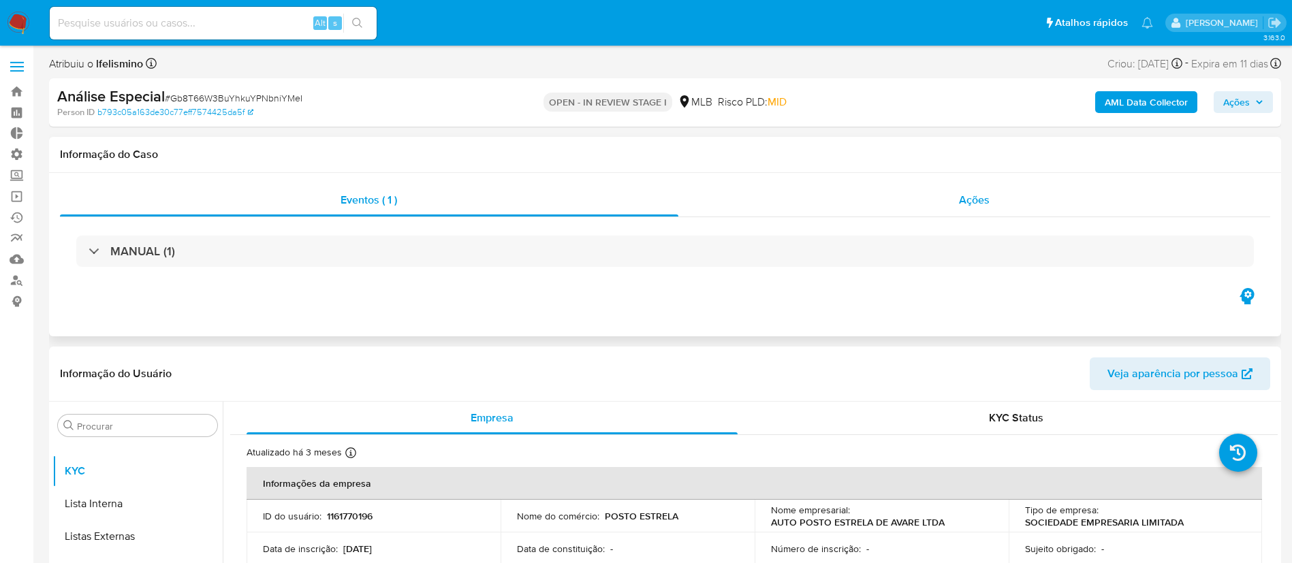
click at [988, 198] on span "Ações" at bounding box center [974, 200] width 31 height 16
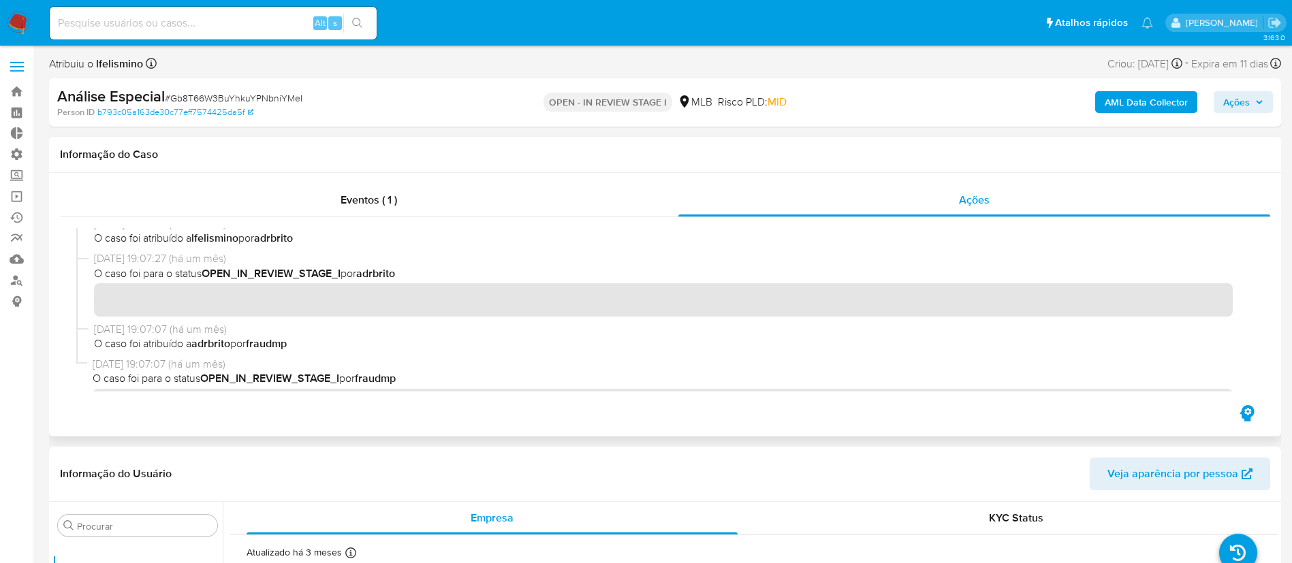
scroll to position [47, 0]
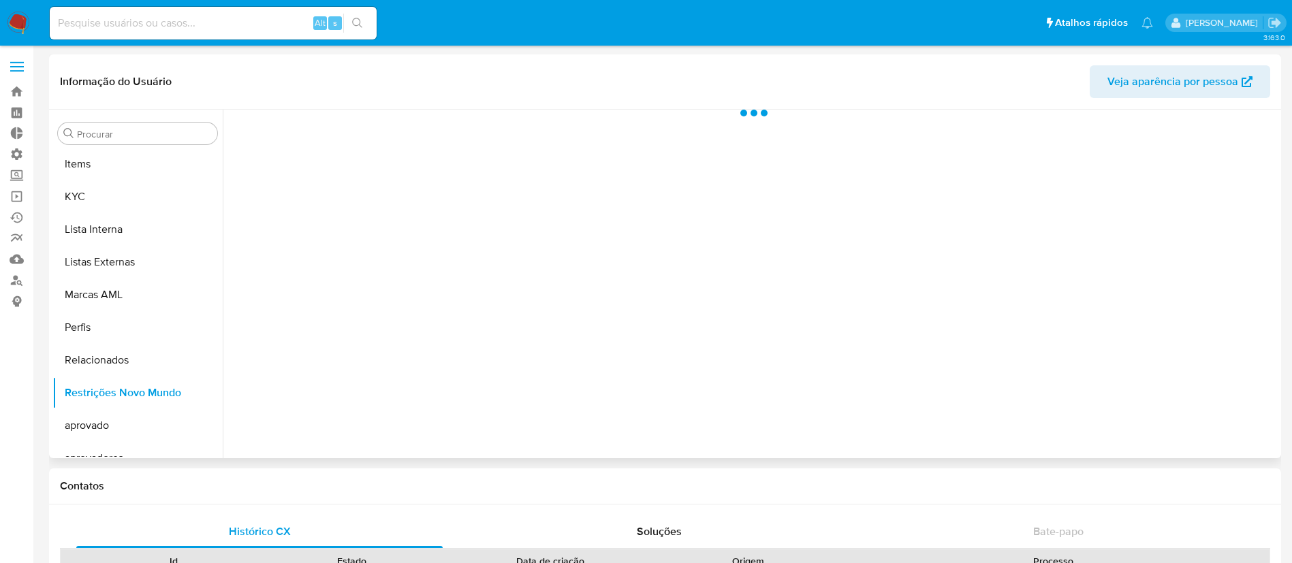
scroll to position [739, 0]
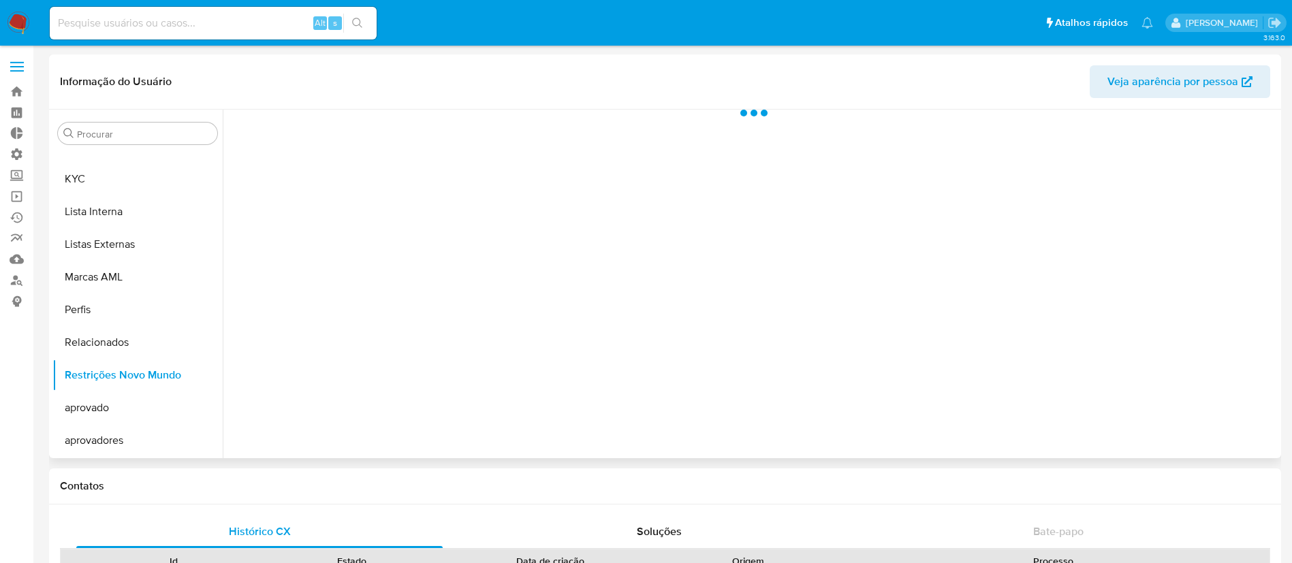
select select "10"
